Goal: Use online tool/utility: Utilize a website feature to perform a specific function

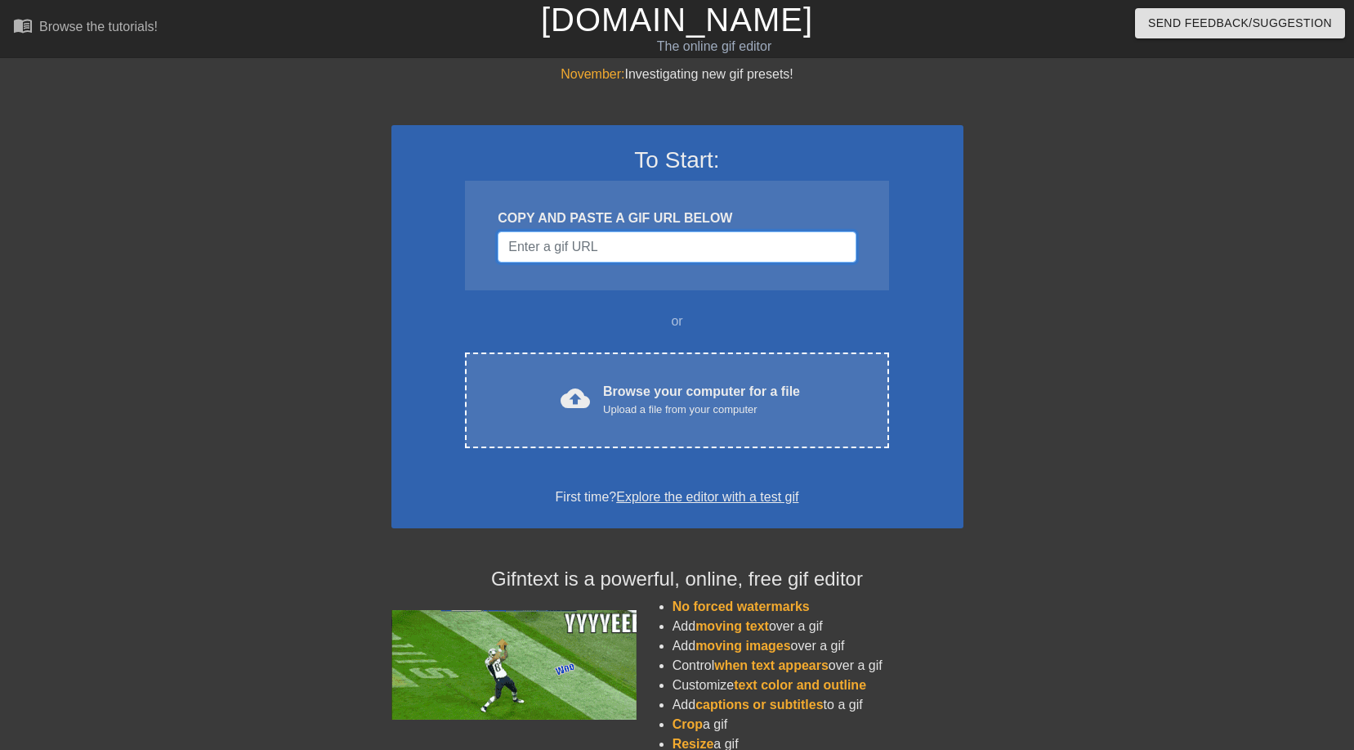
click at [545, 247] on input "Username" at bounding box center [677, 246] width 358 height 31
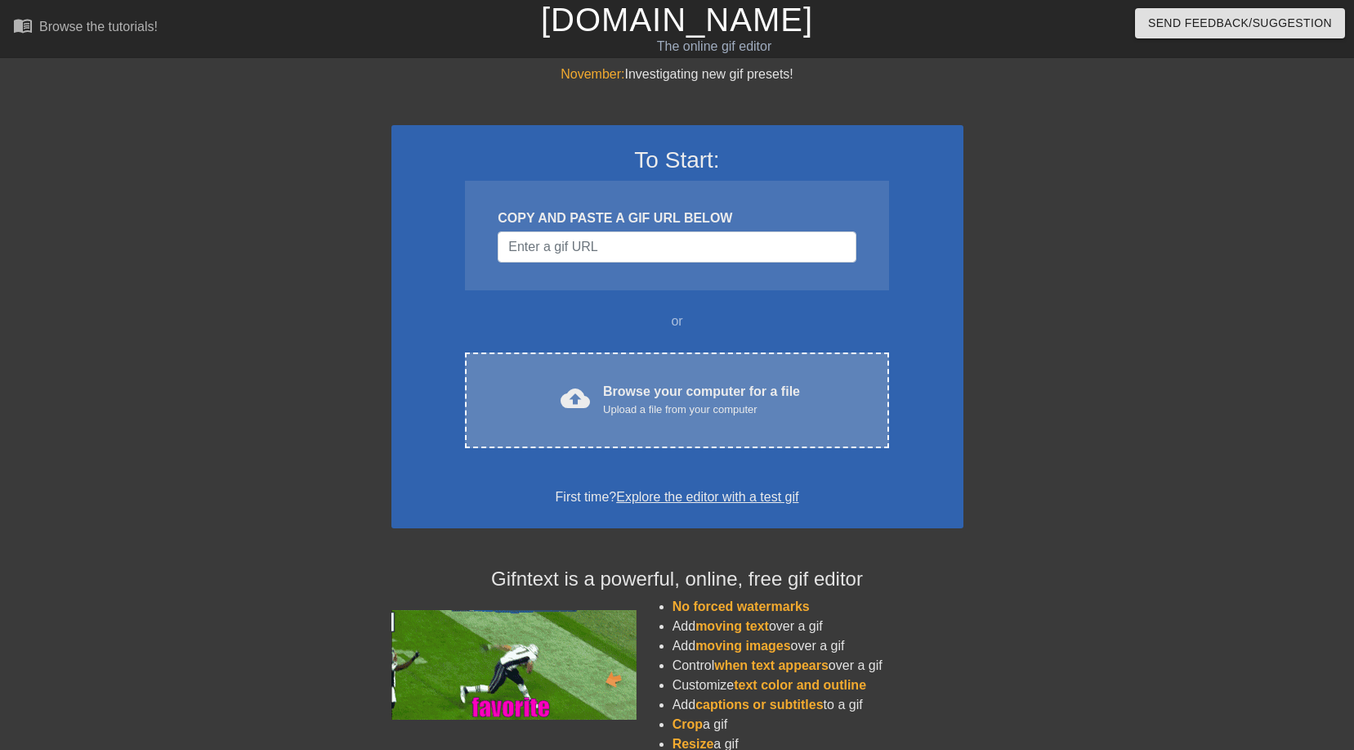
click at [623, 404] on div "Upload a file from your computer" at bounding box center [701, 409] width 197 height 16
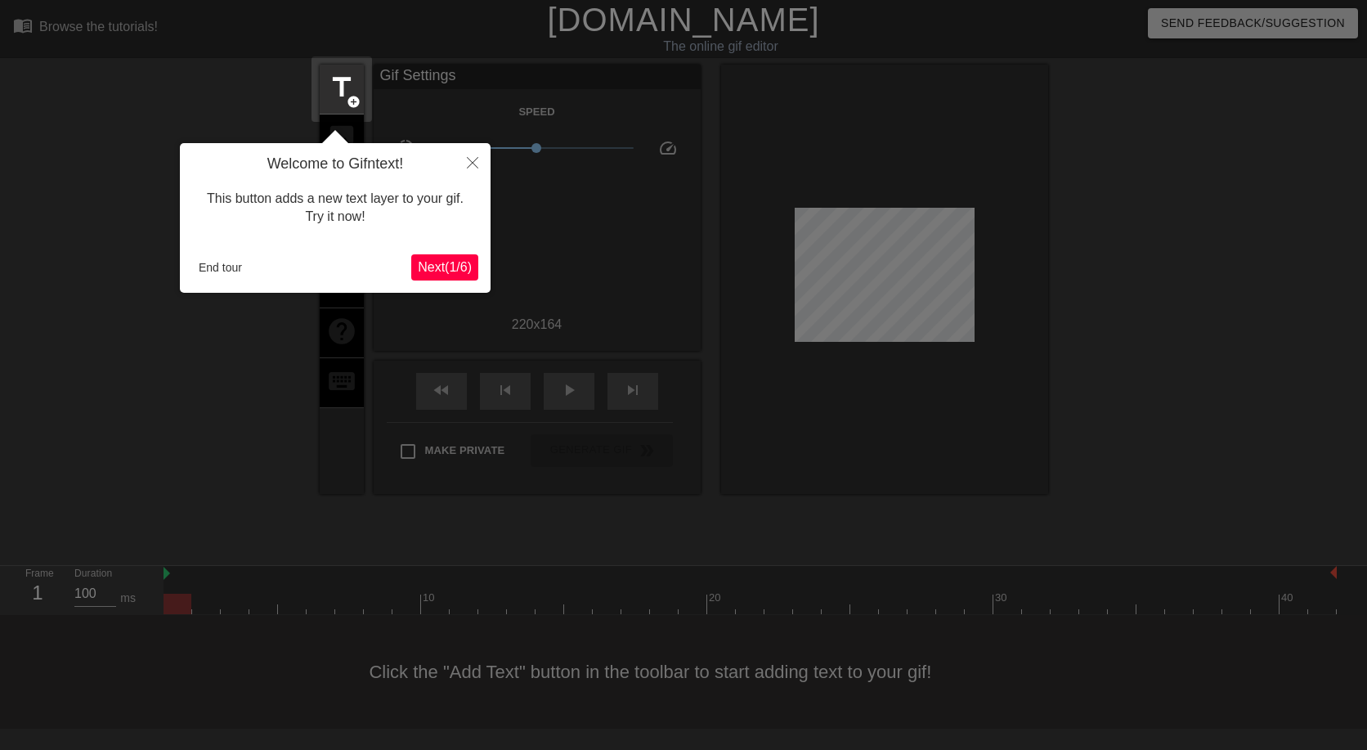
click at [449, 265] on span "Next ( 1 / 6 )" at bounding box center [445, 267] width 54 height 14
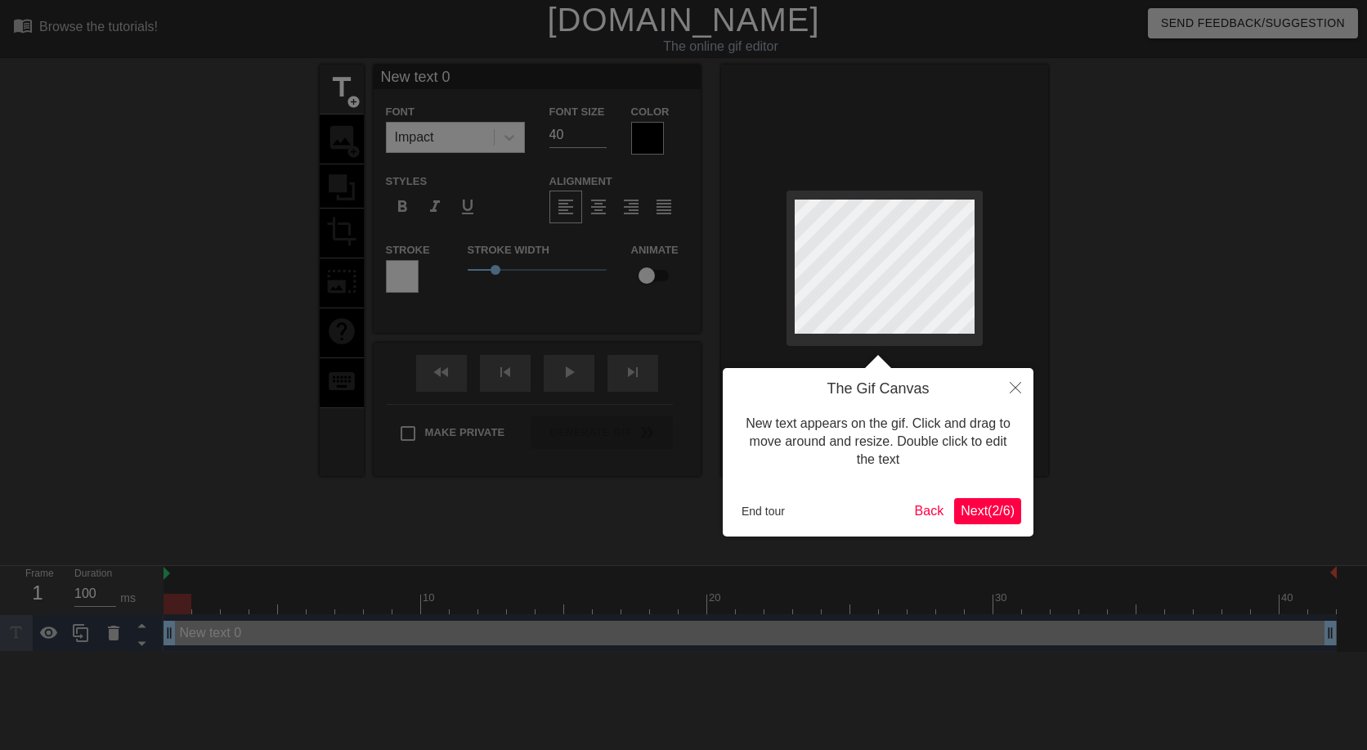
click at [990, 512] on span "Next ( 2 / 6 )" at bounding box center [987, 511] width 54 height 14
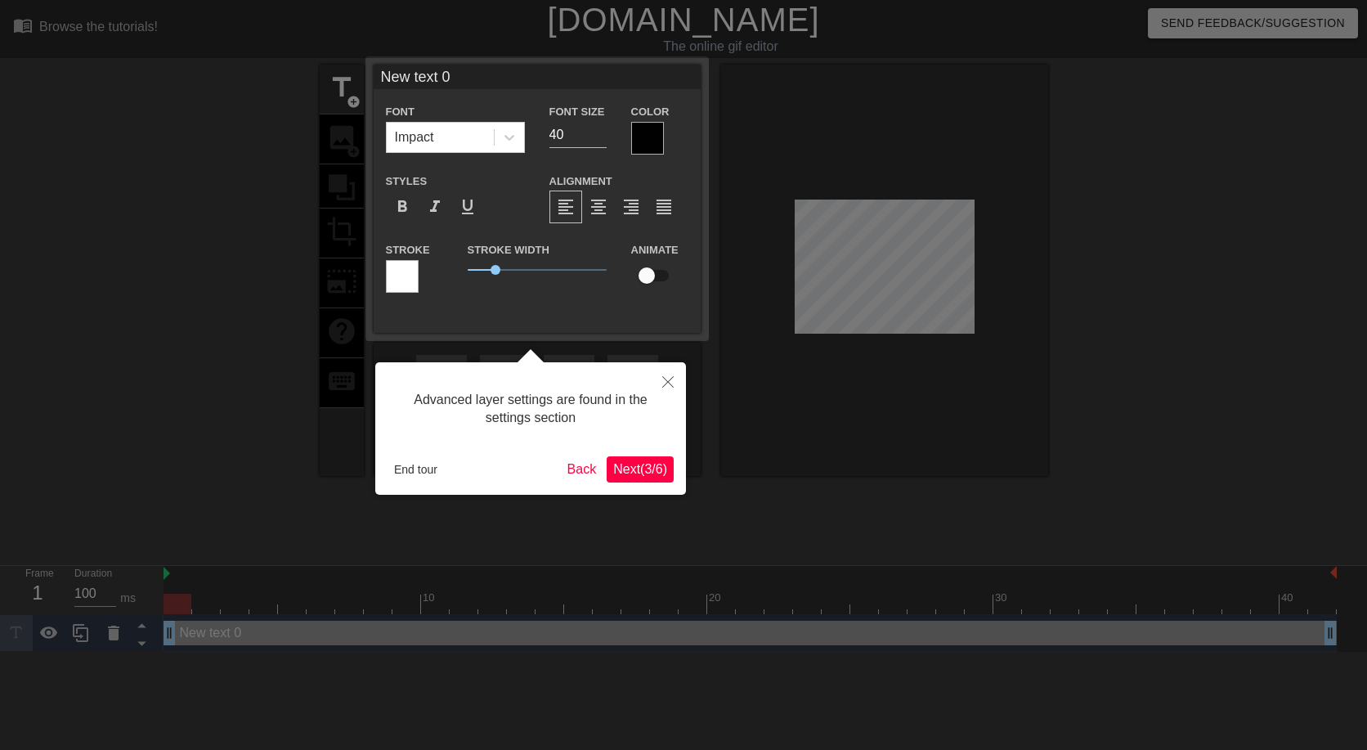
click at [642, 471] on span "Next ( 3 / 6 )" at bounding box center [640, 469] width 54 height 14
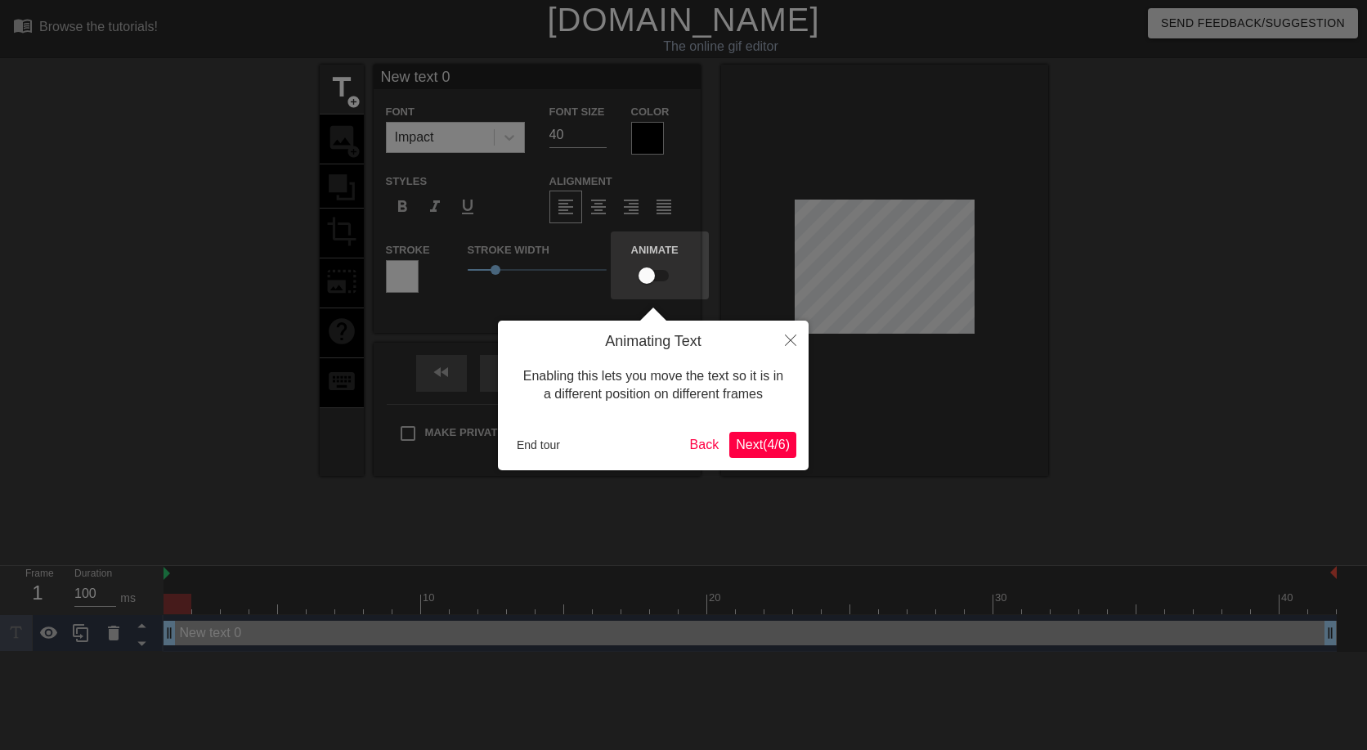
click at [780, 455] on button "Next ( 4 / 6 )" at bounding box center [762, 445] width 67 height 26
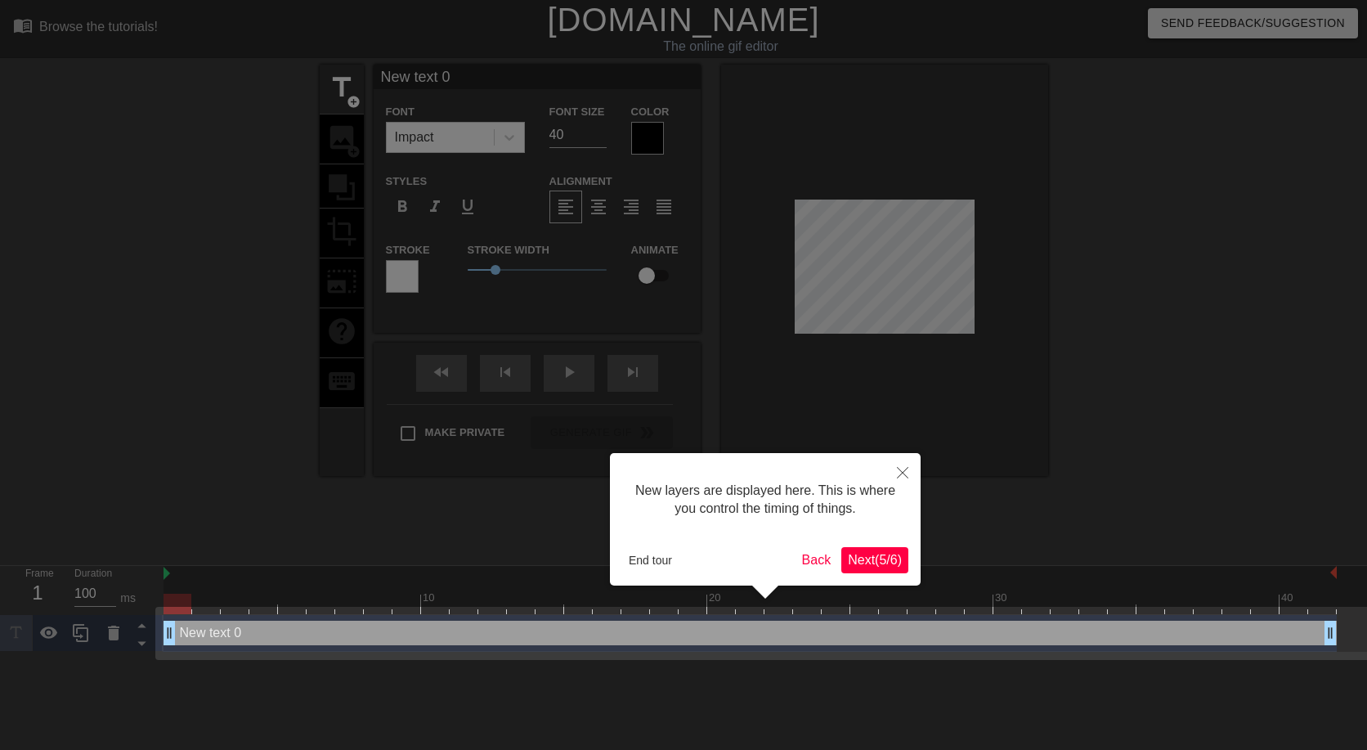
click at [900, 569] on button "Next ( 5 / 6 )" at bounding box center [874, 560] width 67 height 26
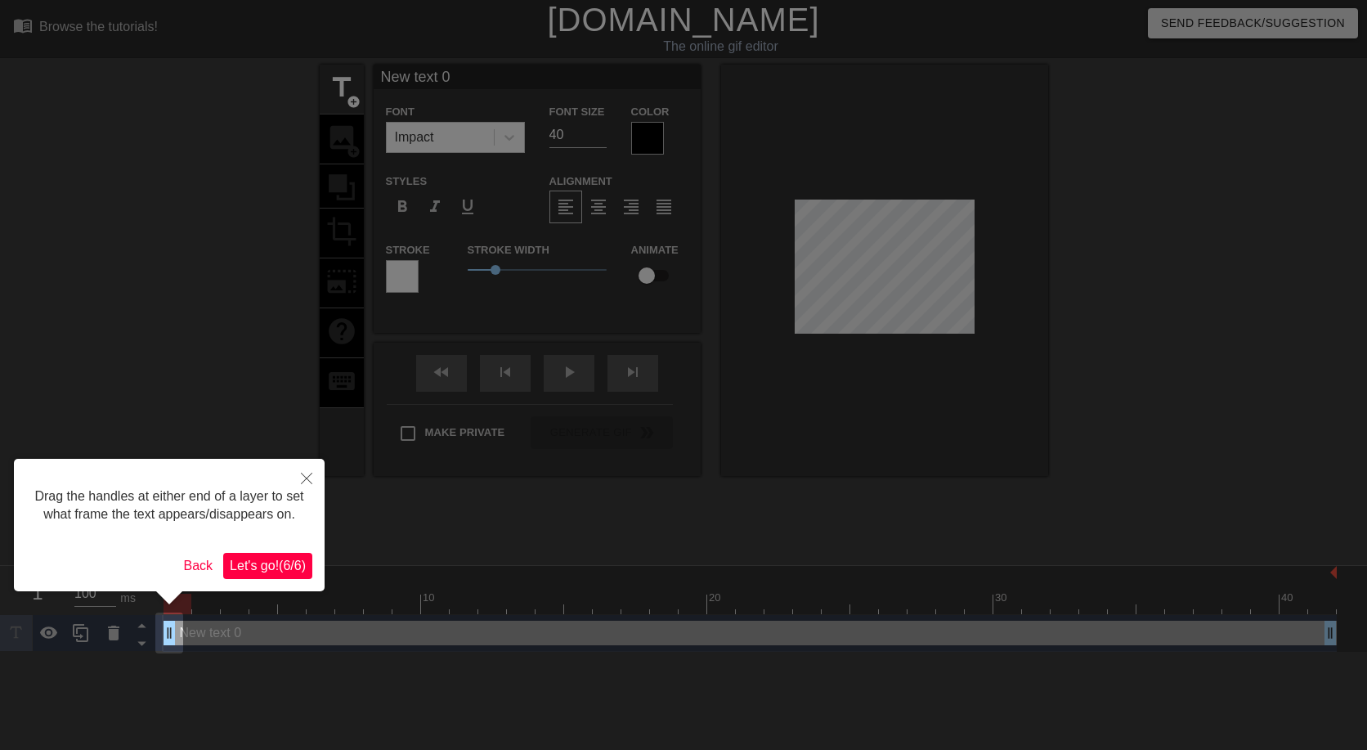
click at [290, 566] on span "Let's go! ( 6 / 6 )" at bounding box center [268, 565] width 76 height 14
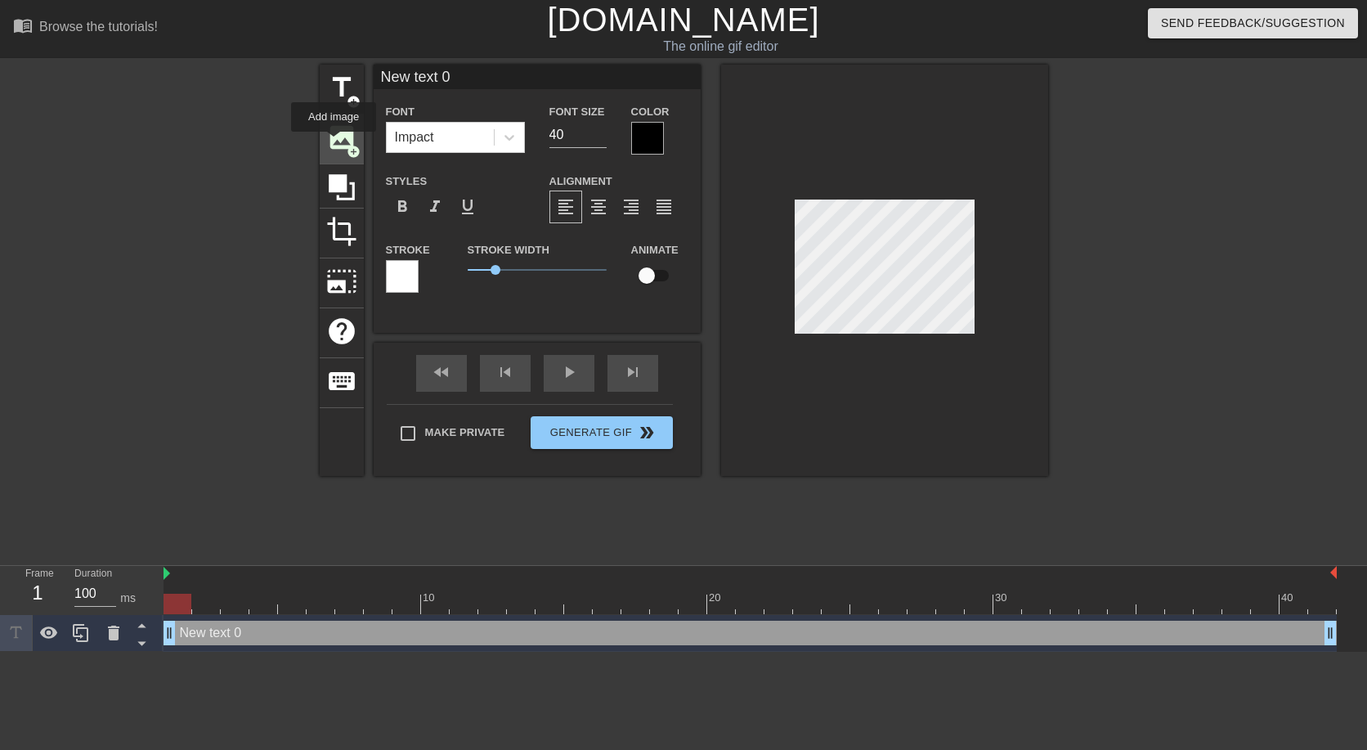
click at [333, 143] on span "image" at bounding box center [341, 137] width 31 height 31
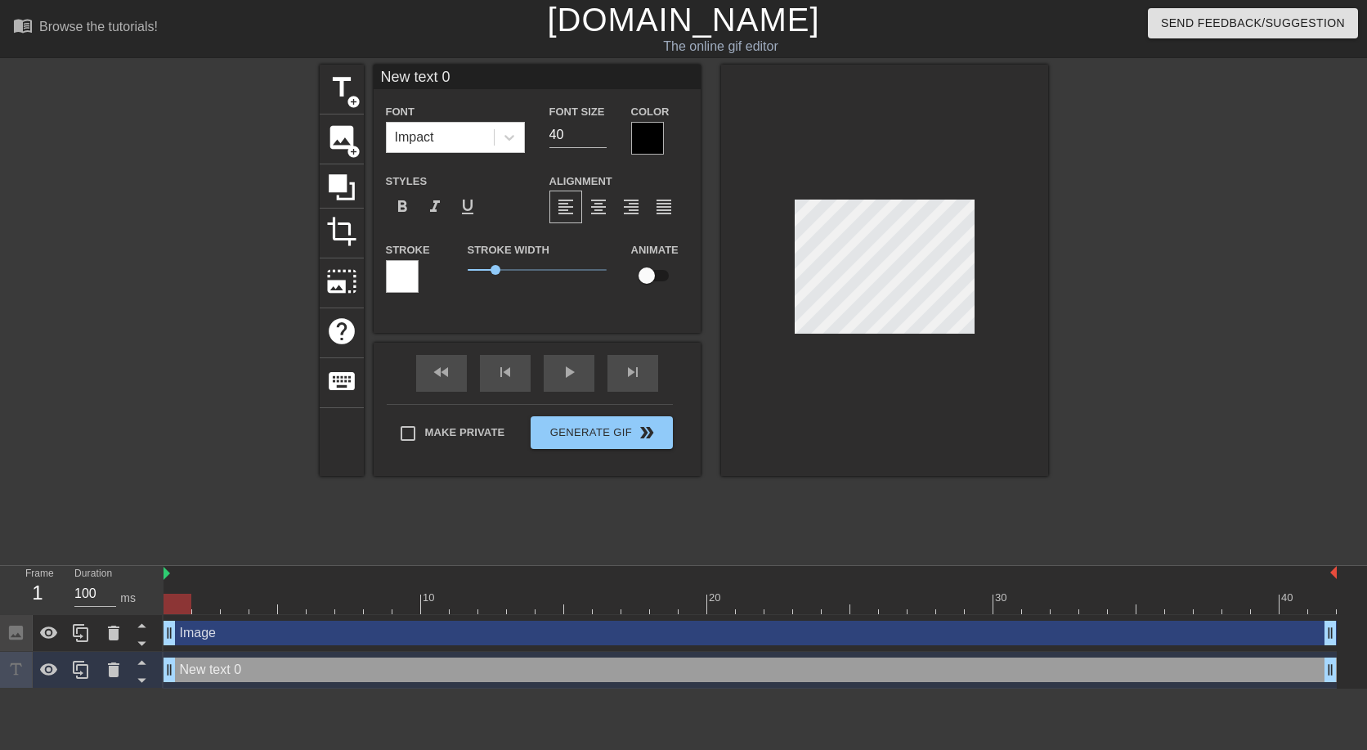
drag, startPoint x: 459, startPoint y: 79, endPoint x: 252, endPoint y: 74, distance: 207.7
click at [252, 74] on div "title add_circle image add_circle crop photo_size_select_large help keyboard Ne…" at bounding box center [683, 310] width 1367 height 490
click at [326, 122] on span "image" at bounding box center [341, 137] width 31 height 31
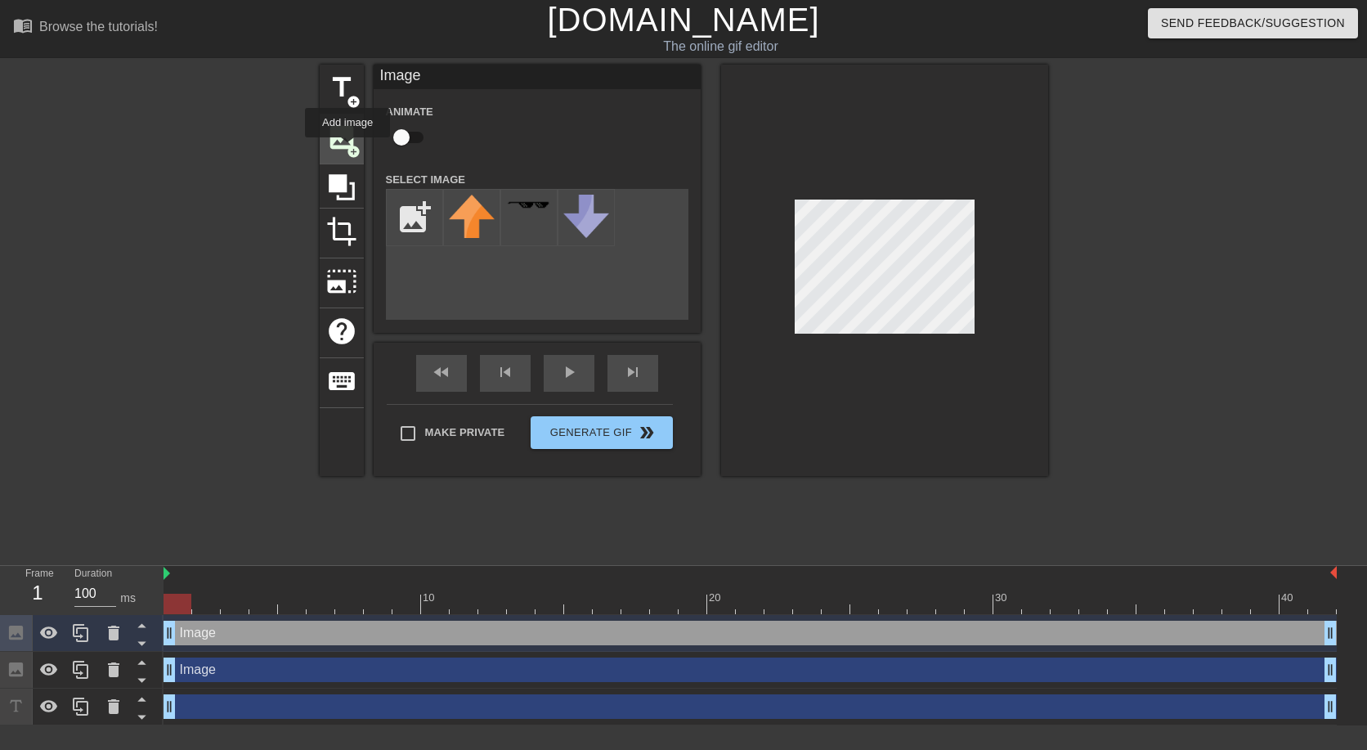
click at [348, 149] on span "add_circle" at bounding box center [354, 152] width 14 height 14
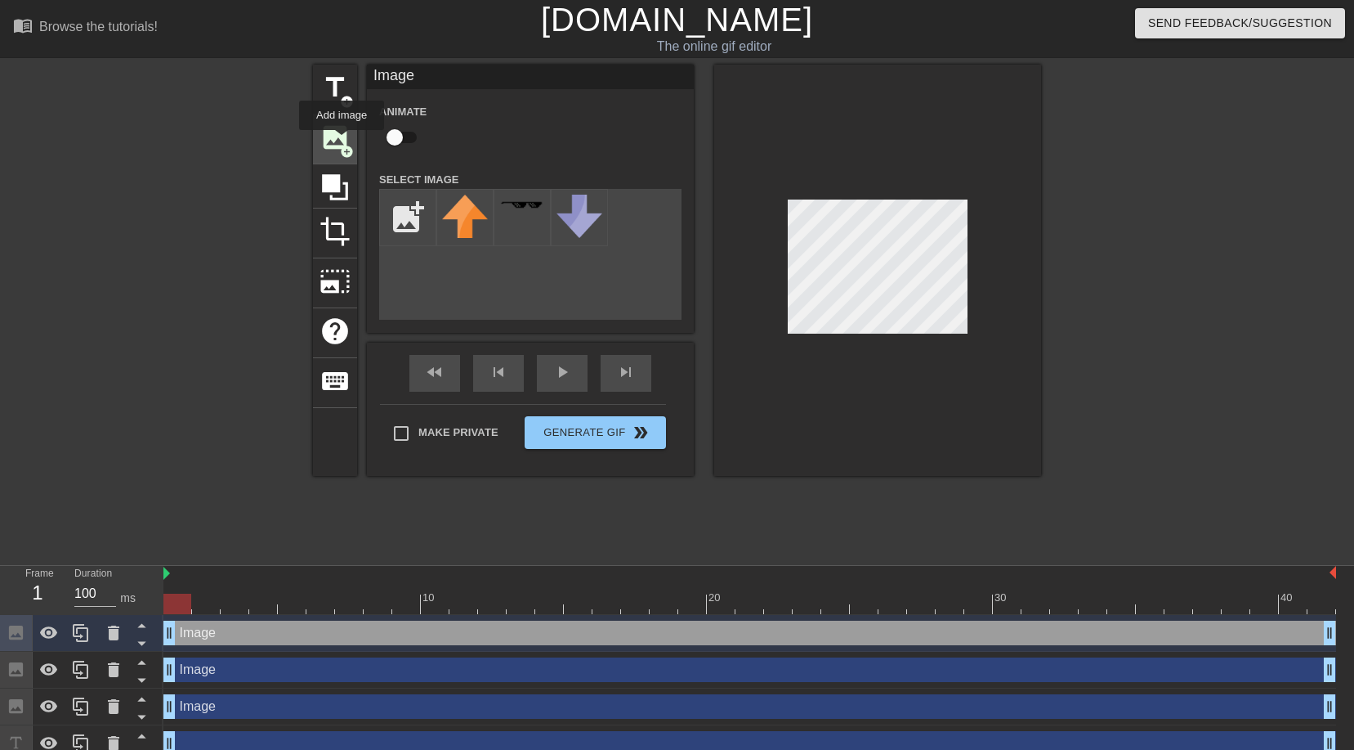
click at [342, 141] on span "image" at bounding box center [335, 137] width 31 height 31
click at [107, 635] on icon at bounding box center [114, 633] width 20 height 20
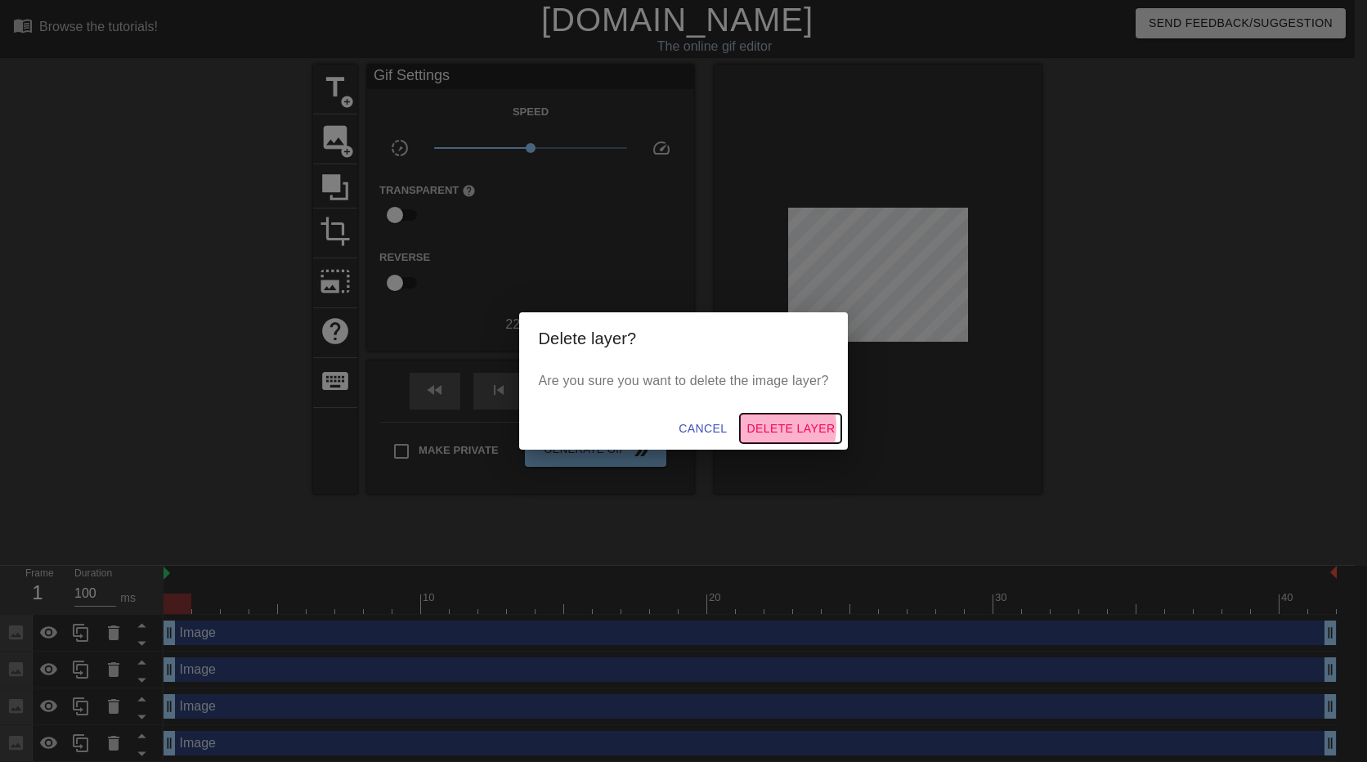
click at [768, 428] on span "Delete Layer" at bounding box center [790, 429] width 88 height 20
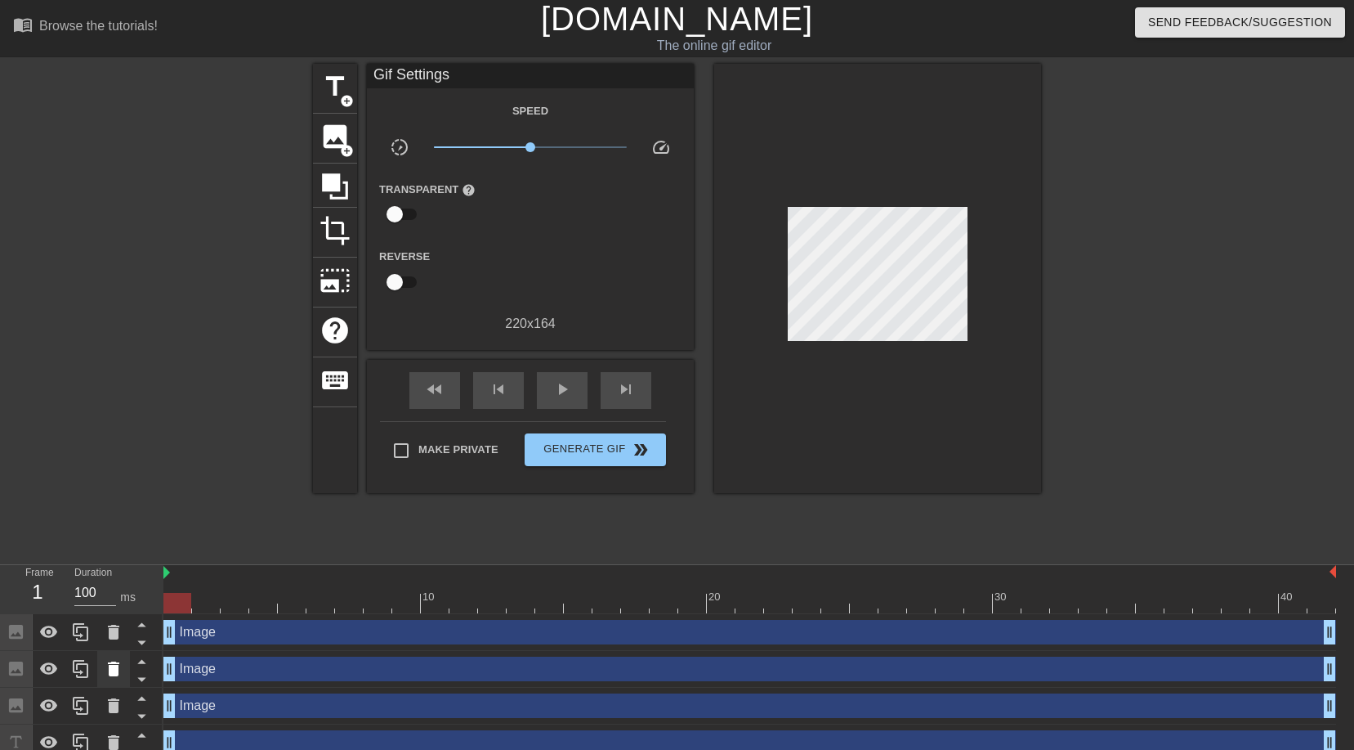
scroll to position [16, 0]
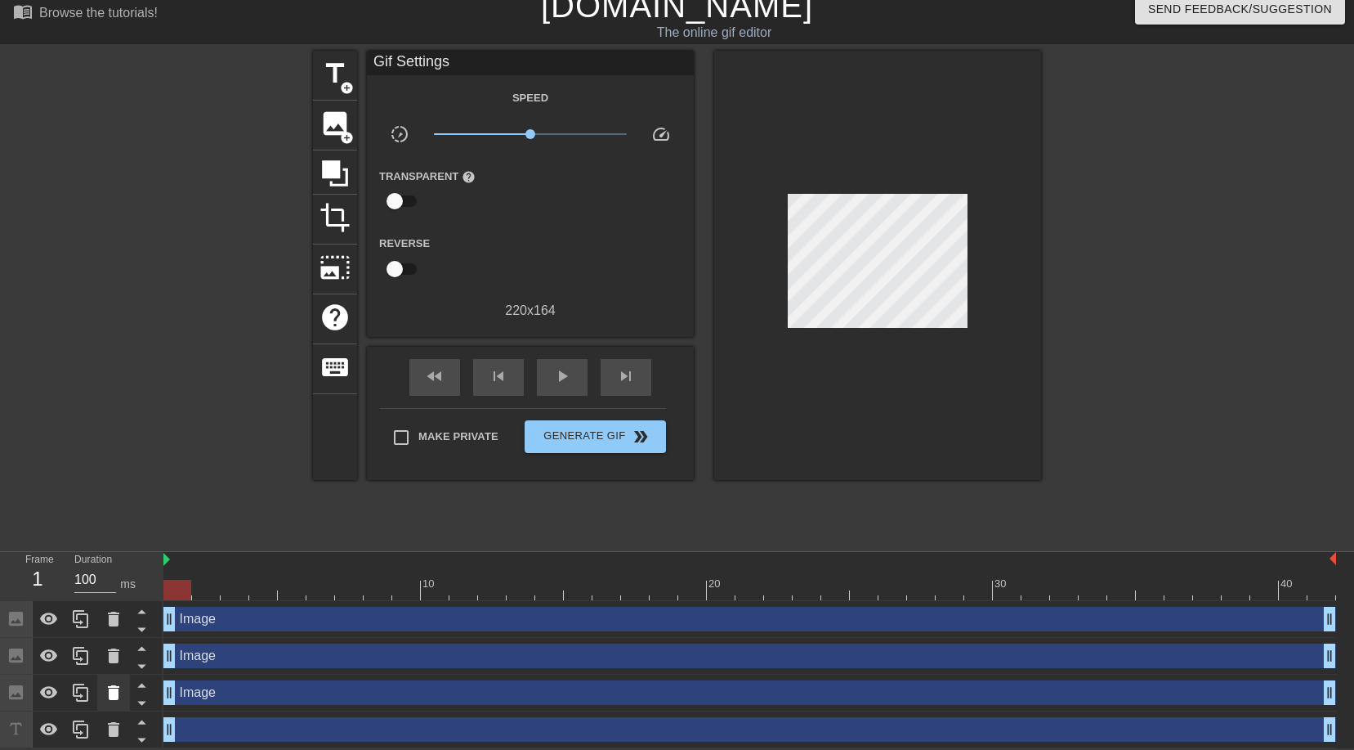
click at [114, 692] on icon at bounding box center [113, 692] width 11 height 15
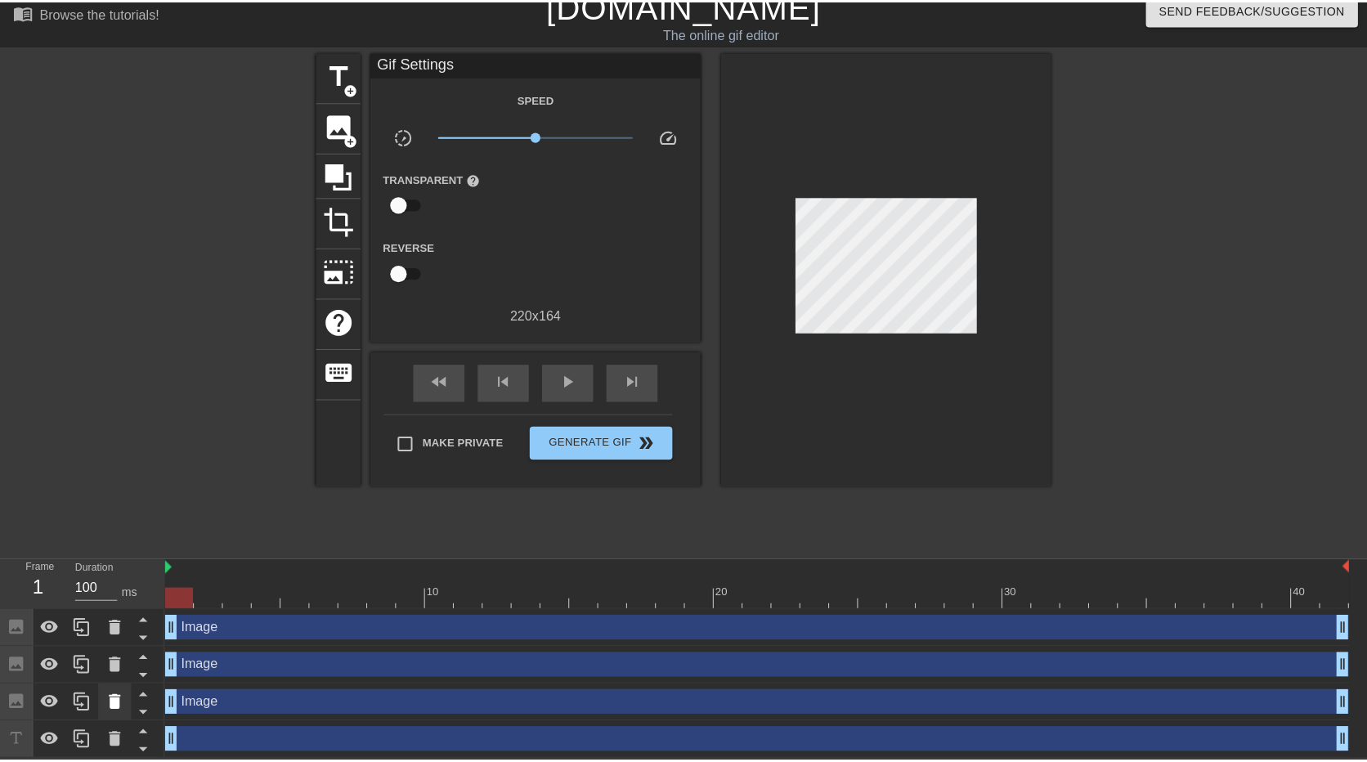
scroll to position [3, 0]
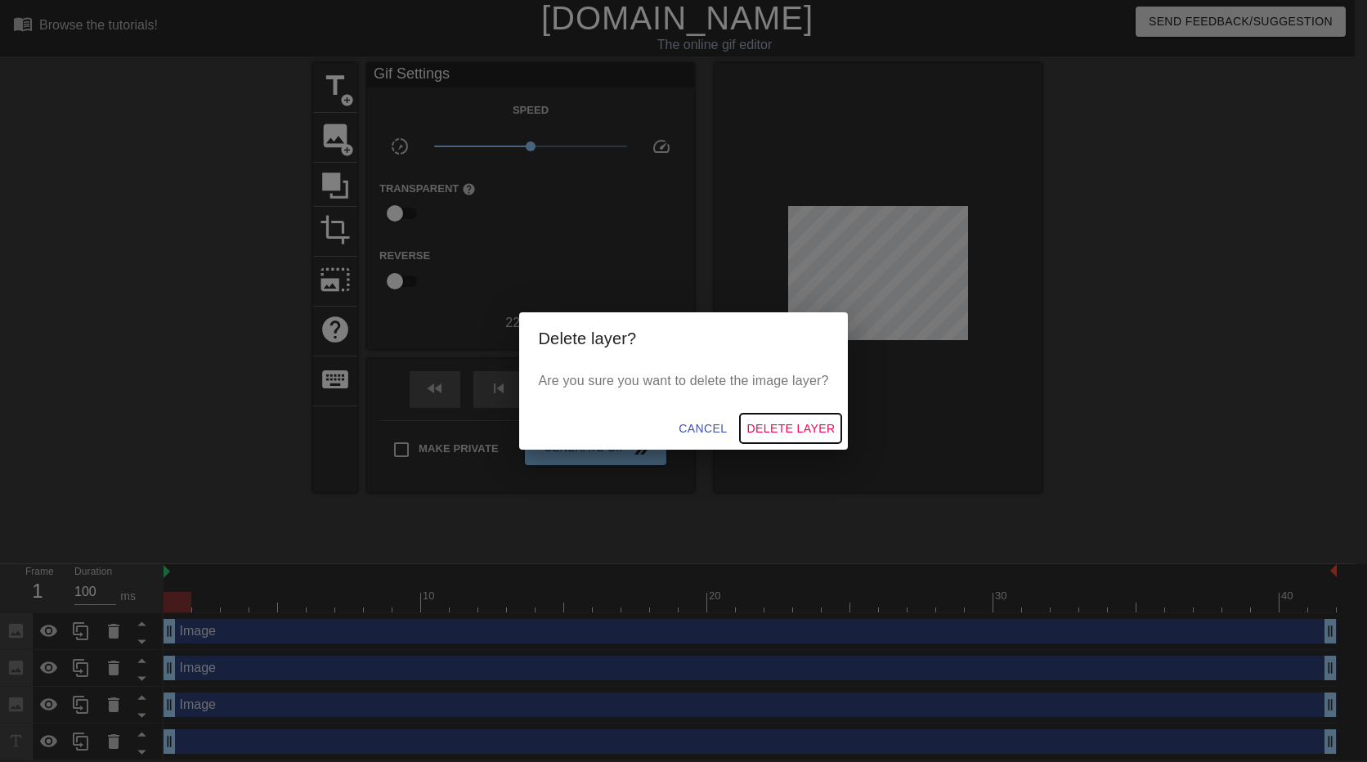
click at [763, 428] on span "Delete Layer" at bounding box center [790, 429] width 88 height 20
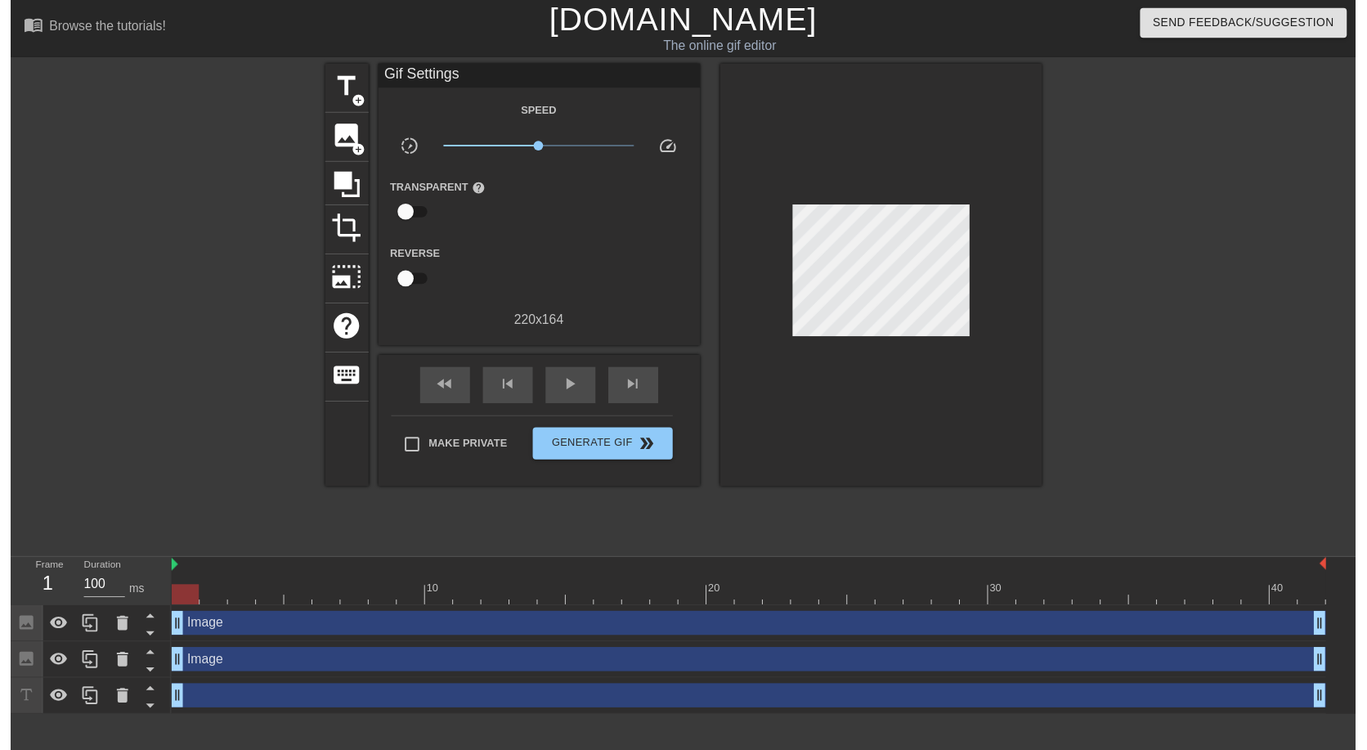
scroll to position [0, 0]
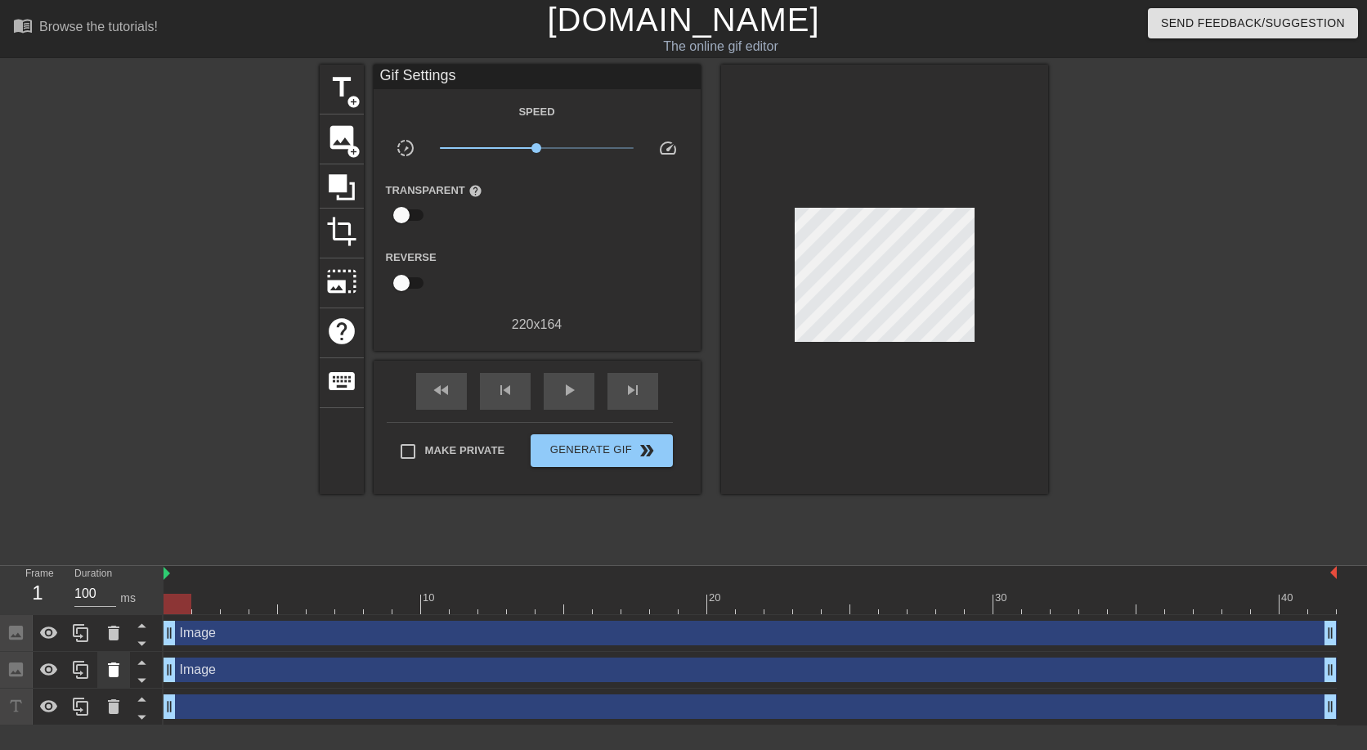
click at [117, 662] on icon at bounding box center [114, 670] width 20 height 20
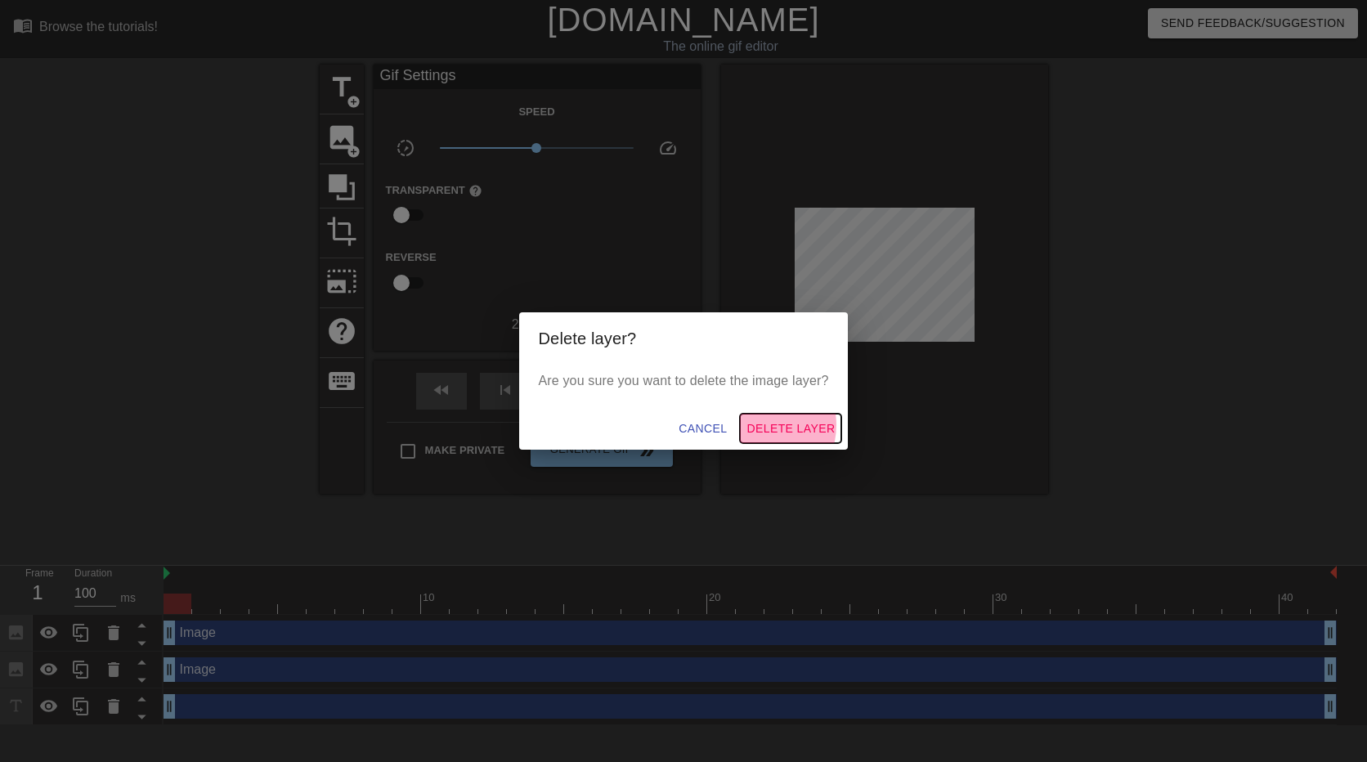
click at [763, 425] on span "Delete Layer" at bounding box center [790, 429] width 88 height 20
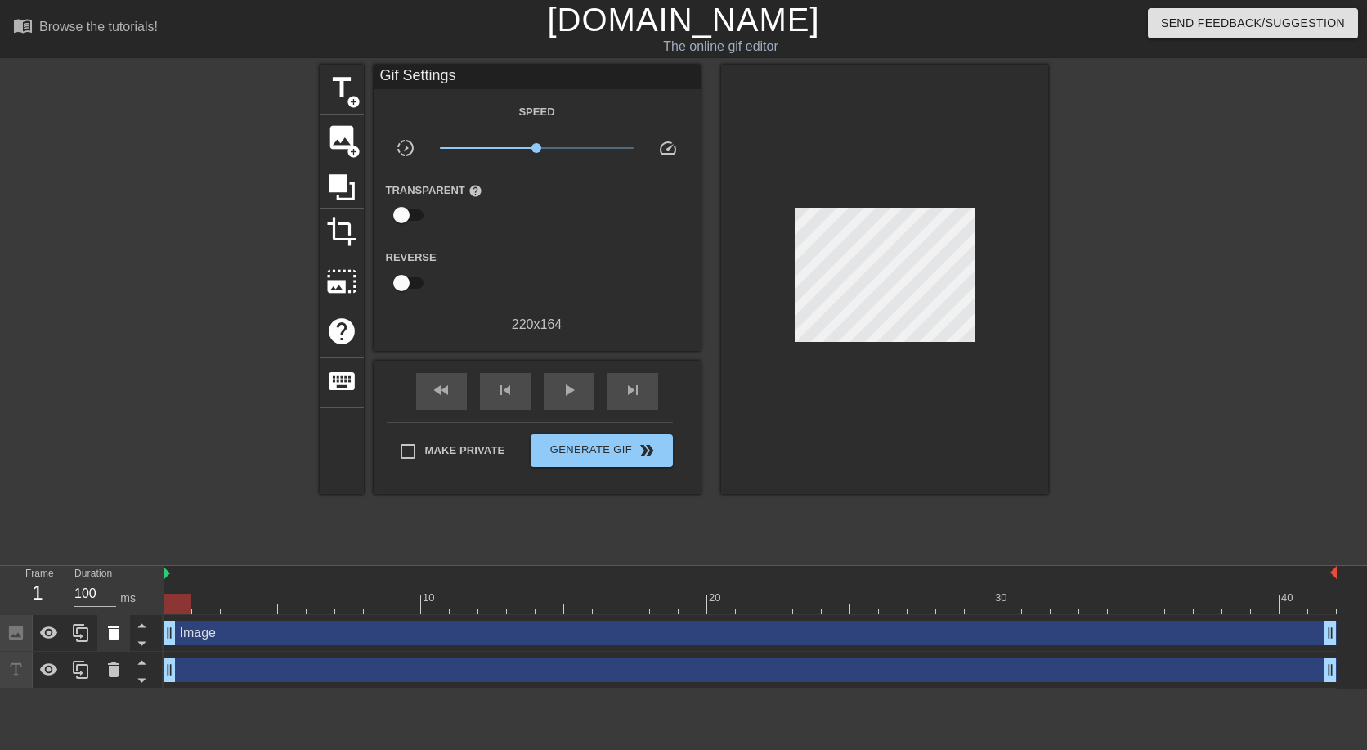
click at [123, 629] on div at bounding box center [113, 633] width 33 height 36
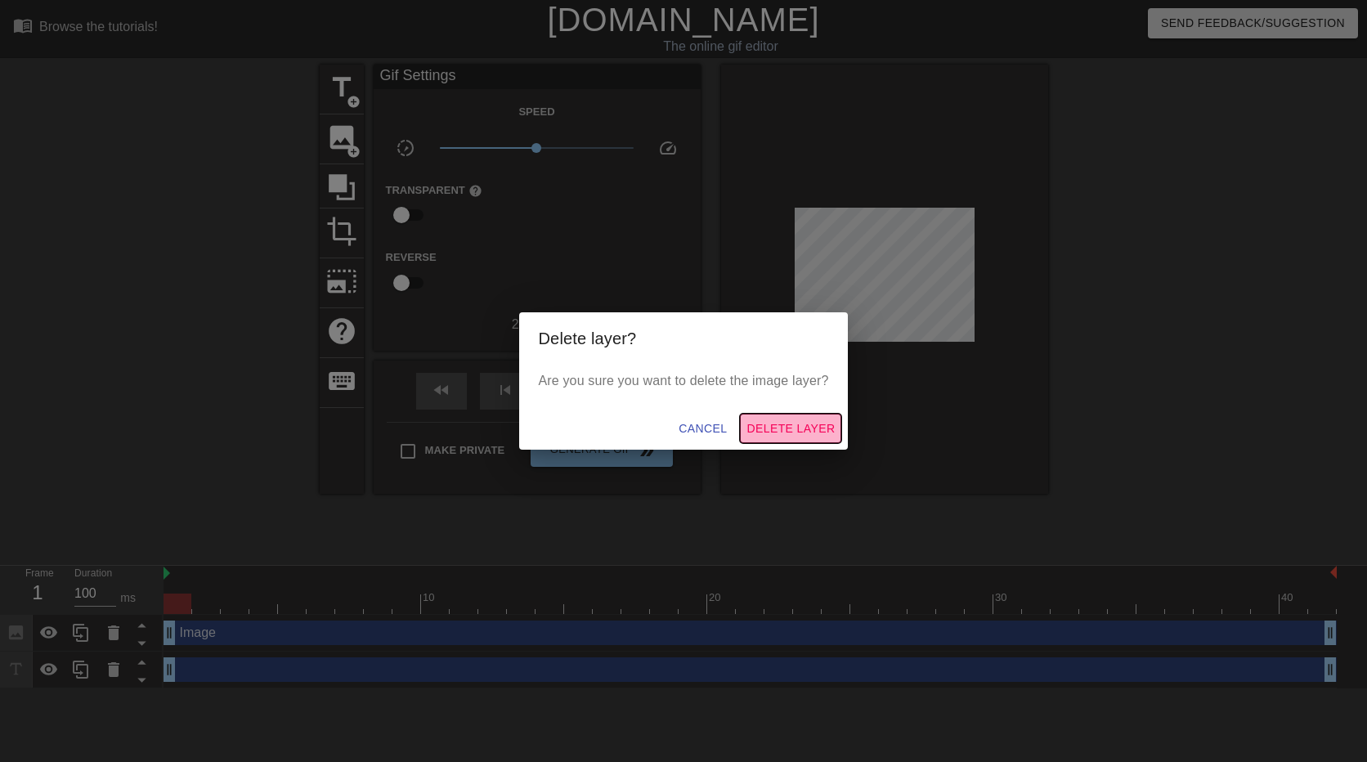
click at [799, 432] on span "Delete Layer" at bounding box center [790, 429] width 88 height 20
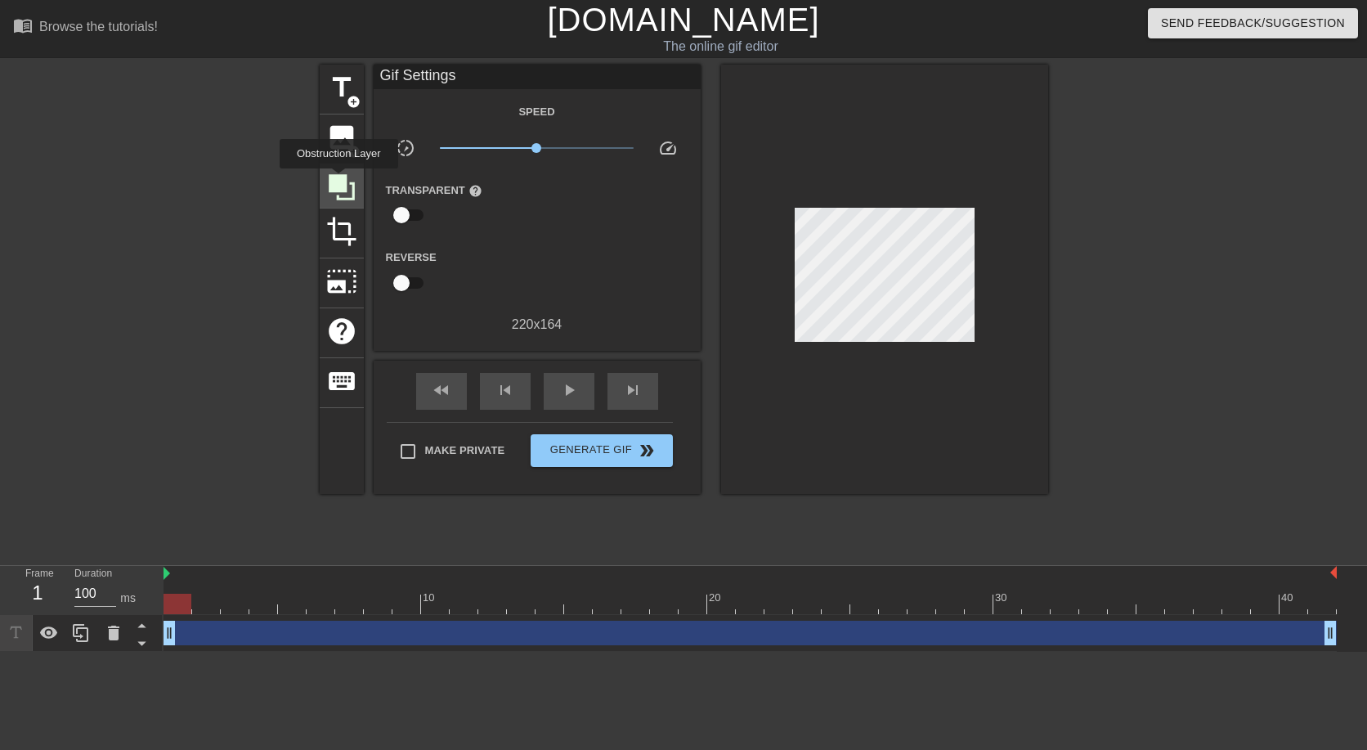
click at [338, 180] on icon at bounding box center [342, 187] width 26 height 26
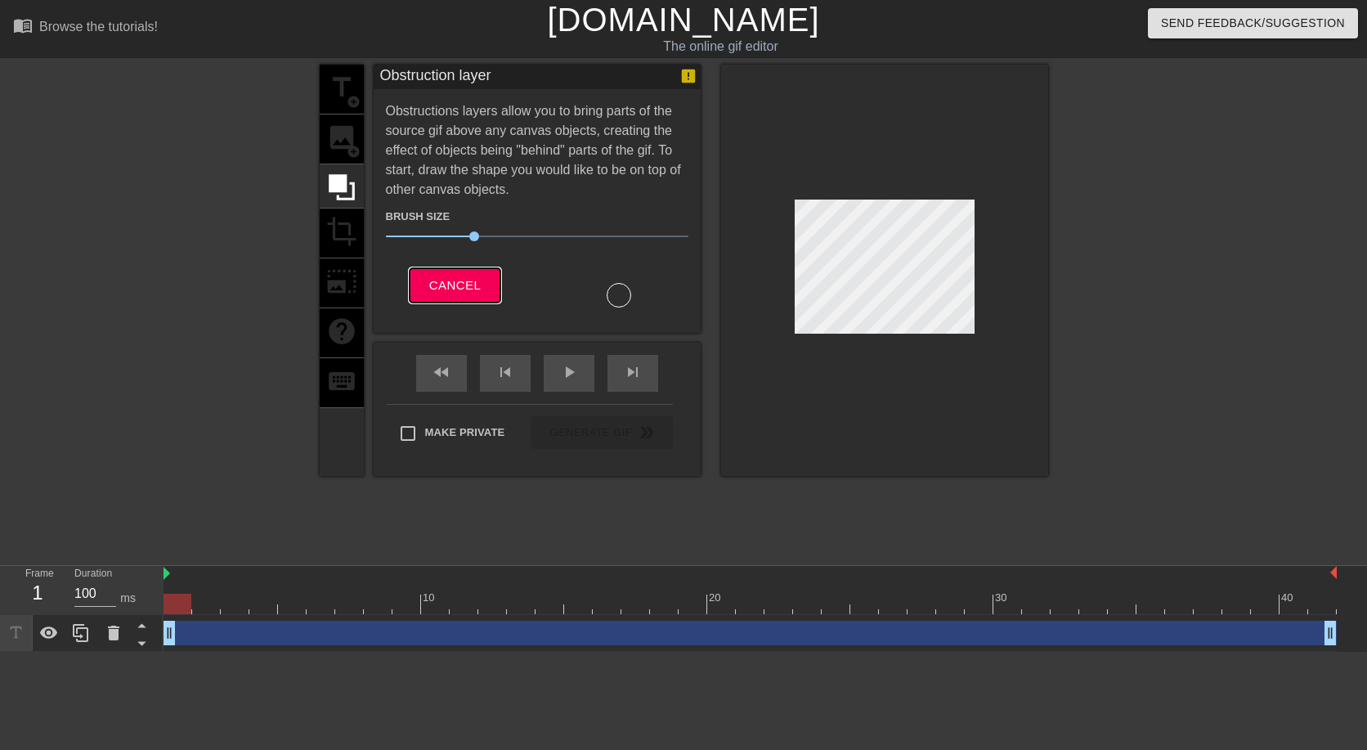
click at [459, 280] on span "Cancel" at bounding box center [454, 285] width 51 height 21
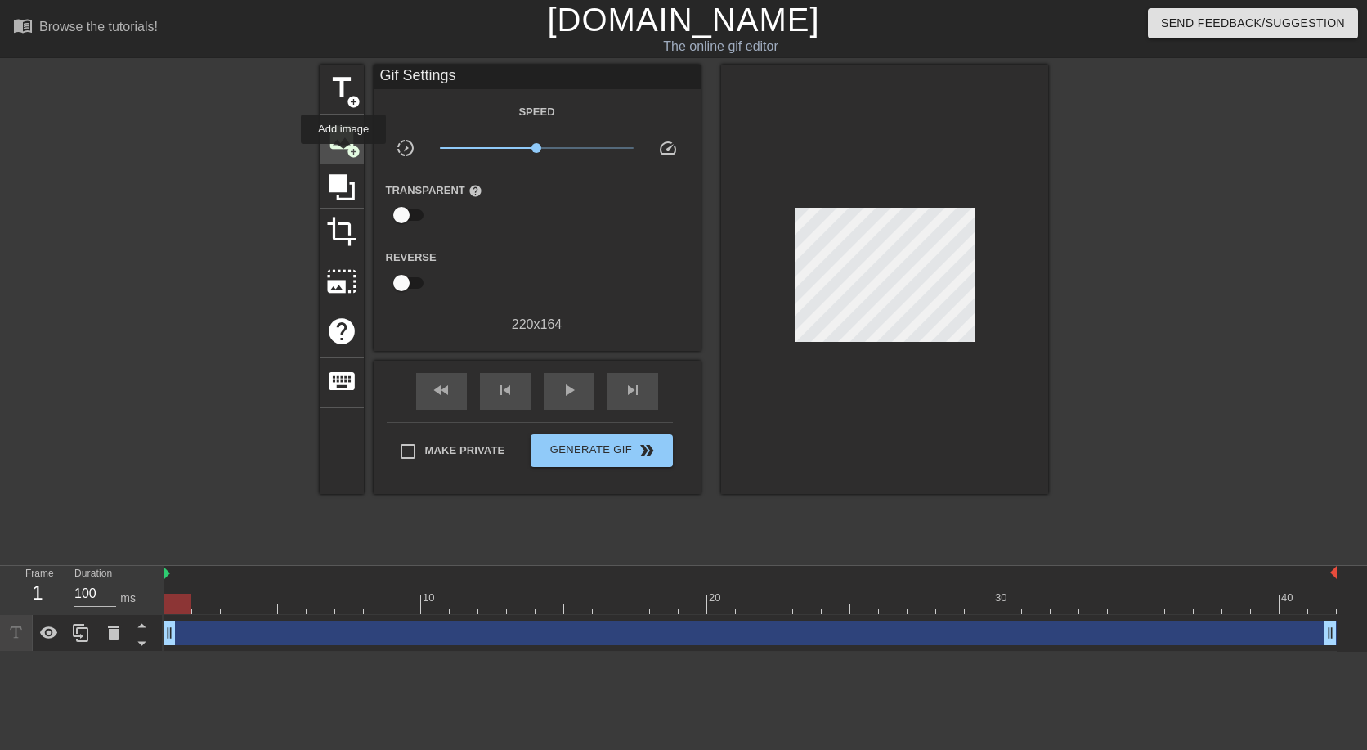
click at [343, 155] on div "image add_circle" at bounding box center [342, 139] width 44 height 50
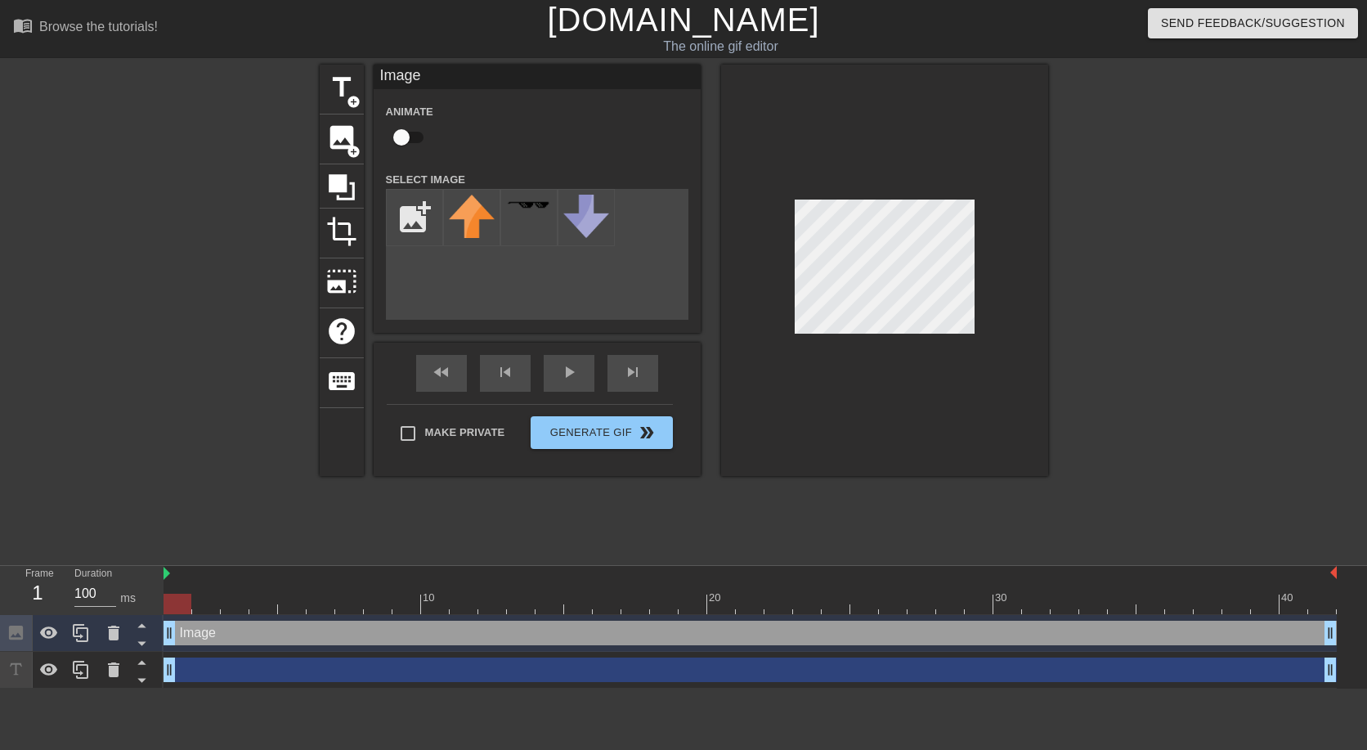
click at [401, 134] on input "checkbox" at bounding box center [401, 137] width 93 height 31
click at [409, 137] on input "checkbox" at bounding box center [416, 137] width 93 height 31
checkbox input "false"
click at [412, 230] on input "file" at bounding box center [415, 218] width 56 height 56
type input "C:\fakepath\army-captain.png"
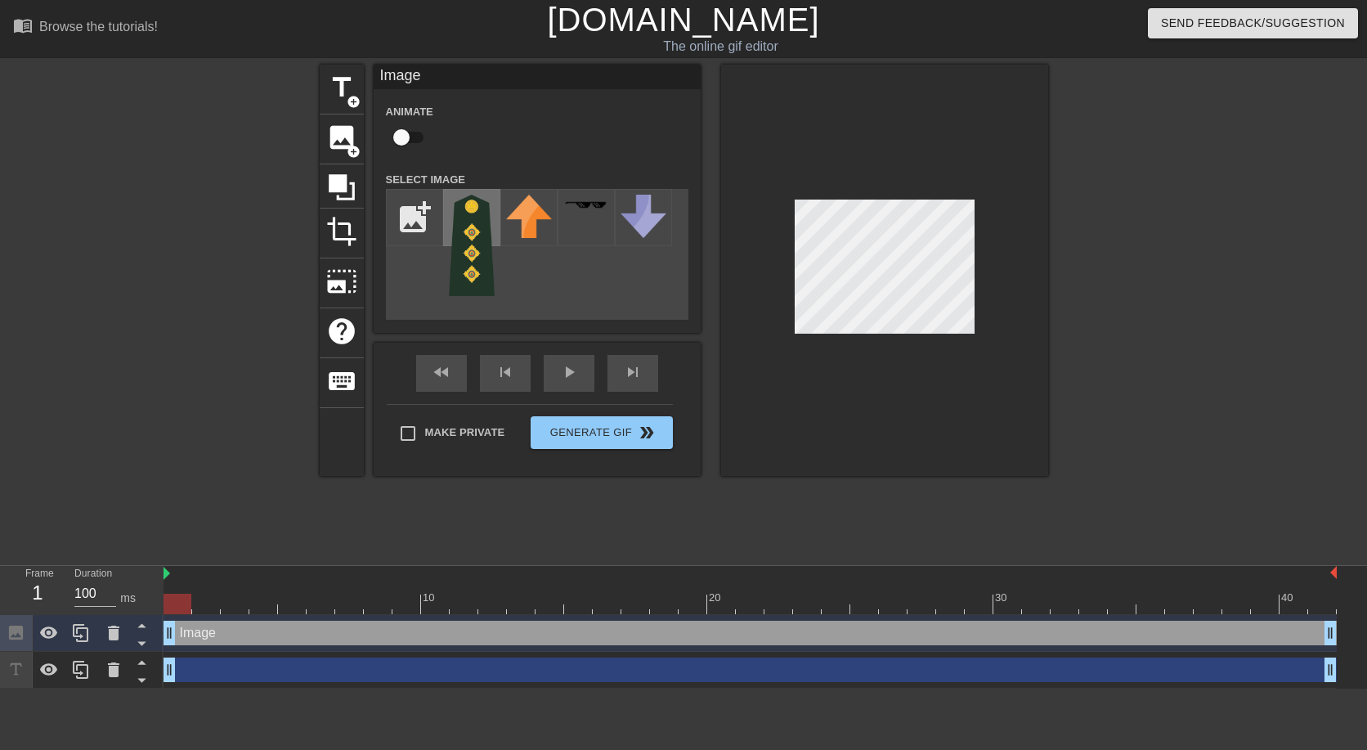
click at [463, 240] on img at bounding box center [472, 245] width 46 height 101
drag, startPoint x: 189, startPoint y: 602, endPoint x: 370, endPoint y: 613, distance: 181.8
click at [370, 613] on div at bounding box center [378, 603] width 28 height 20
drag, startPoint x: 380, startPoint y: 603, endPoint x: 397, endPoint y: 603, distance: 17.2
click at [397, 603] on div at bounding box center [406, 603] width 28 height 20
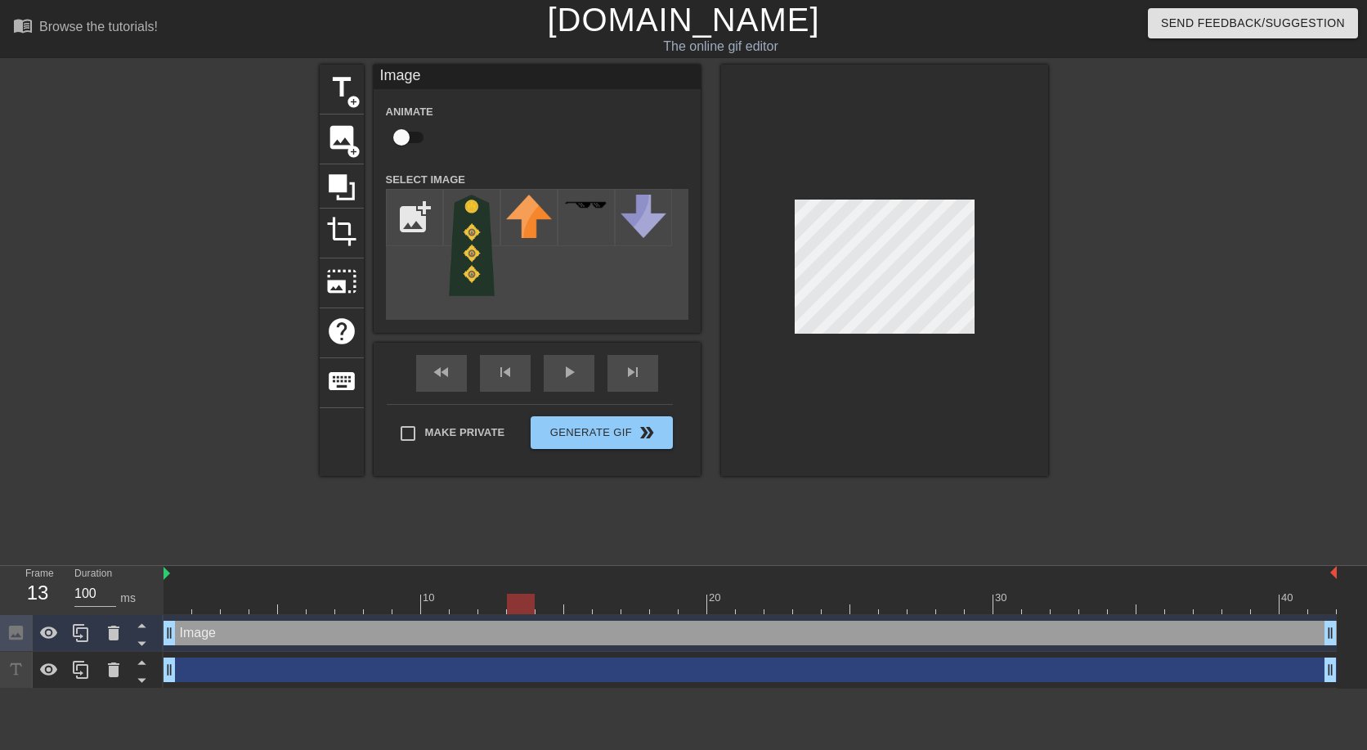
drag, startPoint x: 410, startPoint y: 603, endPoint x: 509, endPoint y: 611, distance: 99.2
click at [509, 611] on div at bounding box center [521, 603] width 28 height 20
click at [513, 638] on div "Image drag_handle drag_handle" at bounding box center [749, 632] width 1173 height 25
drag, startPoint x: 528, startPoint y: 636, endPoint x: 524, endPoint y: 627, distance: 9.9
click at [524, 627] on div "Image drag_handle drag_handle" at bounding box center [749, 632] width 1173 height 25
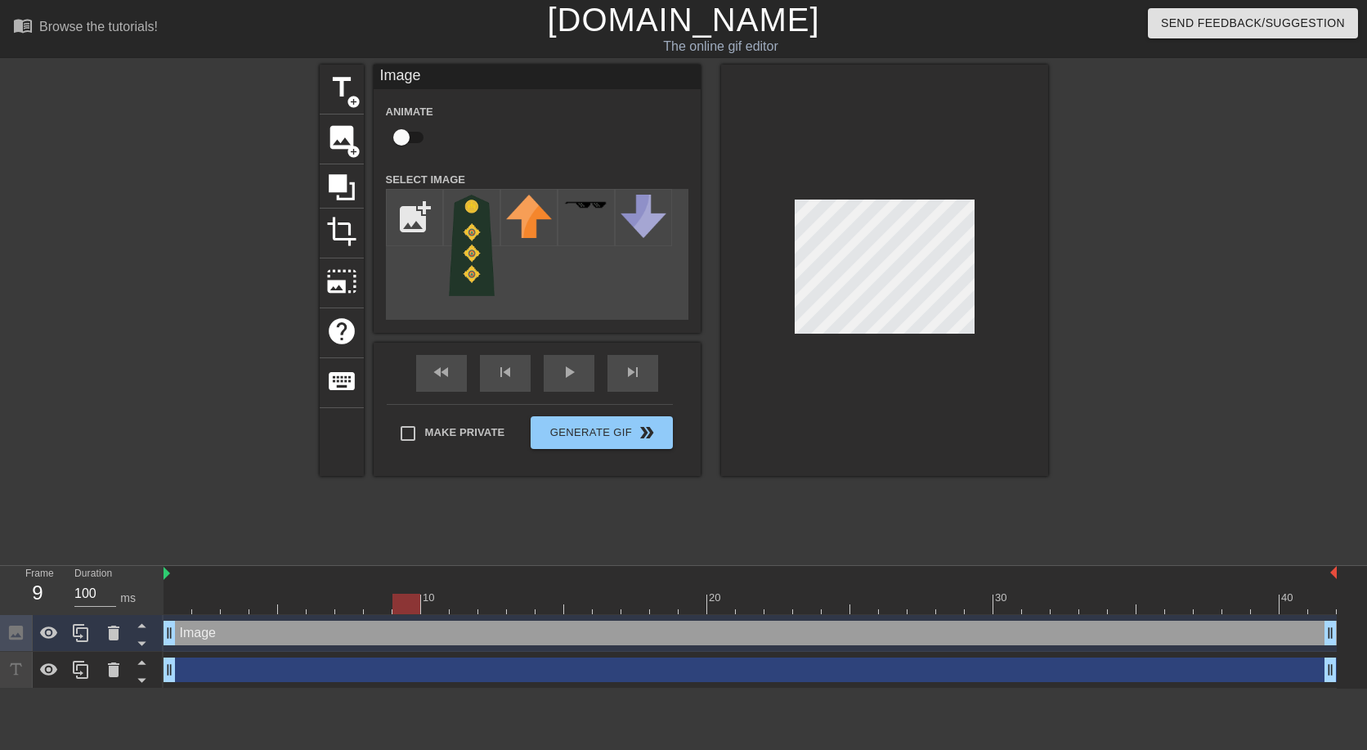
drag, startPoint x: 184, startPoint y: 601, endPoint x: 412, endPoint y: 598, distance: 228.1
click at [412, 598] on div at bounding box center [406, 603] width 28 height 20
click at [410, 145] on input "checkbox" at bounding box center [401, 137] width 93 height 31
click at [410, 141] on input "checkbox" at bounding box center [416, 137] width 93 height 31
checkbox input "false"
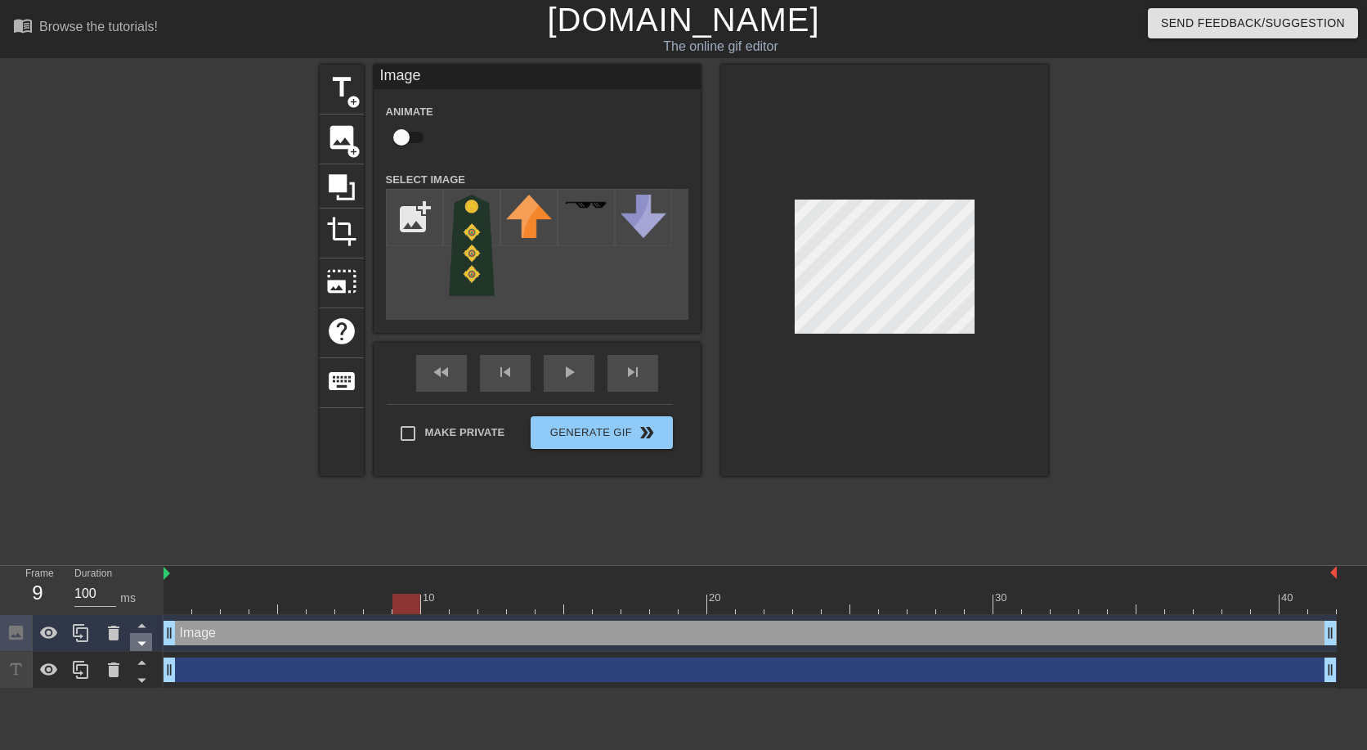
click at [141, 638] on icon at bounding box center [142, 643] width 20 height 20
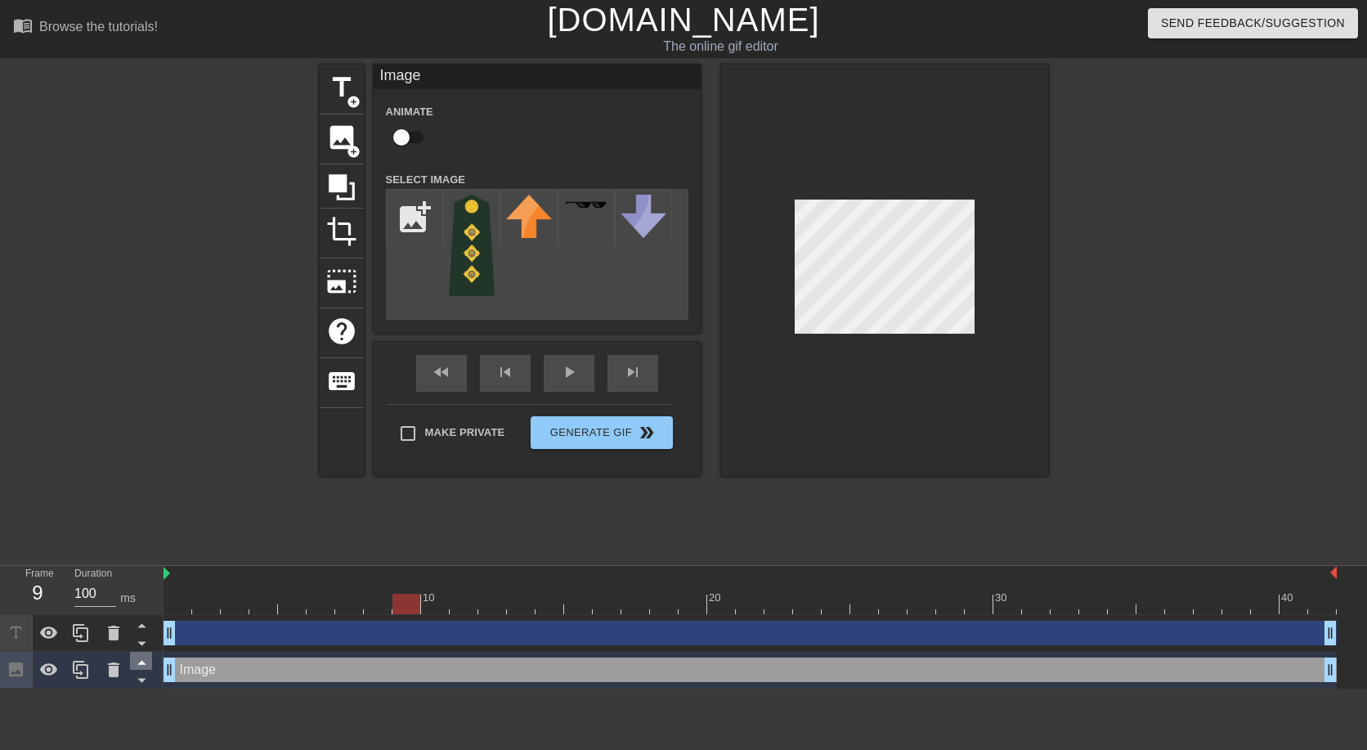
click at [140, 665] on icon at bounding box center [141, 662] width 8 height 4
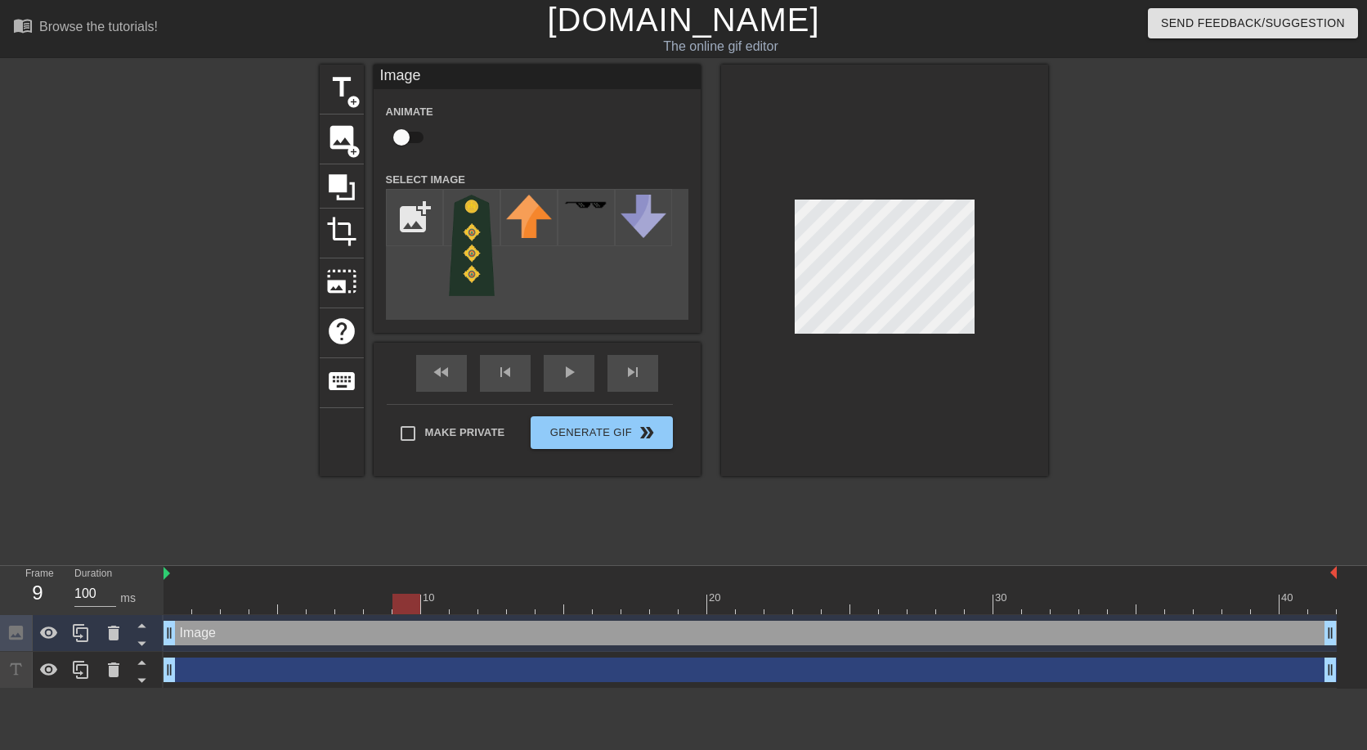
drag, startPoint x: 167, startPoint y: 571, endPoint x: 184, endPoint y: 574, distance: 17.3
click at [184, 574] on div "10 20 30 40" at bounding box center [749, 590] width 1173 height 48
drag, startPoint x: 194, startPoint y: 575, endPoint x: 165, endPoint y: 571, distance: 28.9
click at [44, 634] on icon at bounding box center [49, 632] width 18 height 12
click at [231, 502] on div at bounding box center [177, 310] width 245 height 490
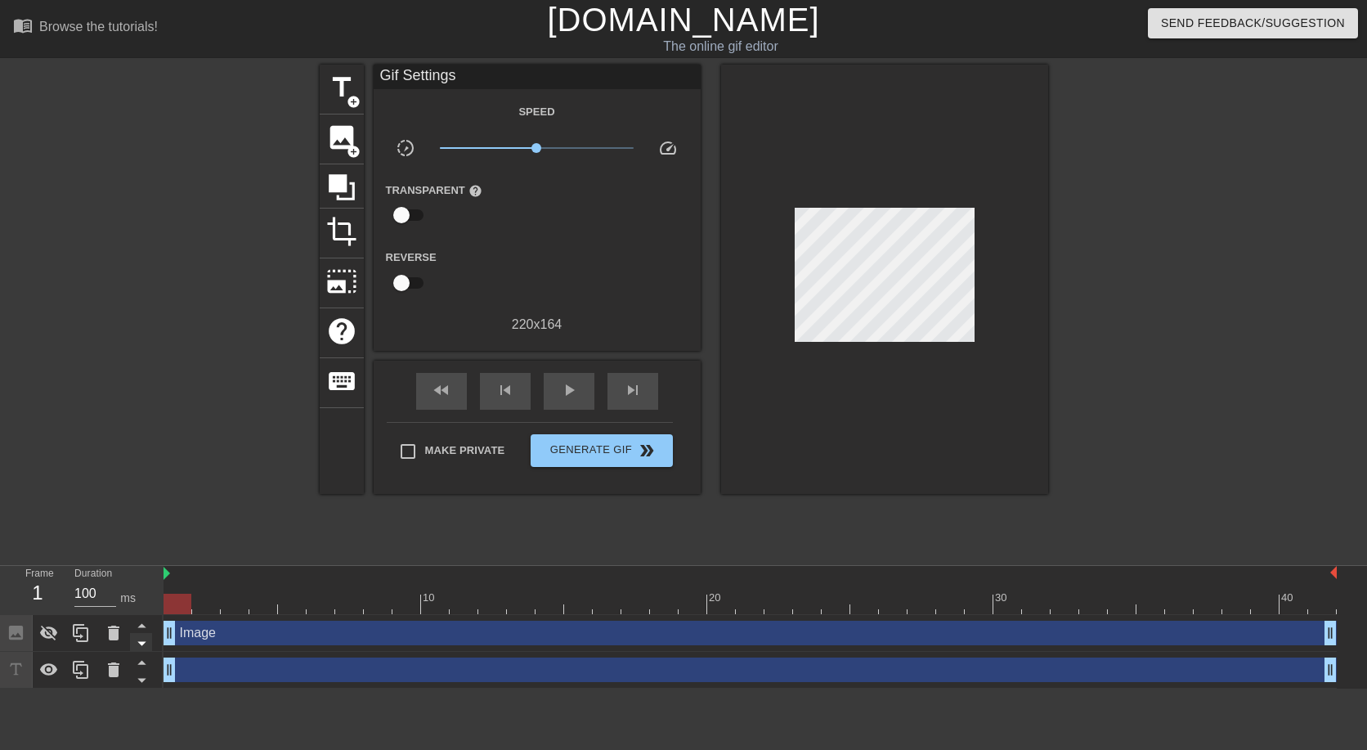
drag, startPoint x: 176, startPoint y: 637, endPoint x: 139, endPoint y: 642, distance: 37.2
click at [140, 642] on div "Frame 1 Duration 100 ms 10 20 30 40 Image drag_handle drag_handle drag_handle d…" at bounding box center [683, 627] width 1367 height 123
click at [45, 630] on icon at bounding box center [49, 633] width 18 height 16
drag, startPoint x: 176, startPoint y: 631, endPoint x: 162, endPoint y: 672, distance: 43.2
click at [162, 672] on div "Frame 1 Duration 100 ms 10 20 30 40 Image drag_handle drag_handle drag_handle d…" at bounding box center [683, 627] width 1367 height 123
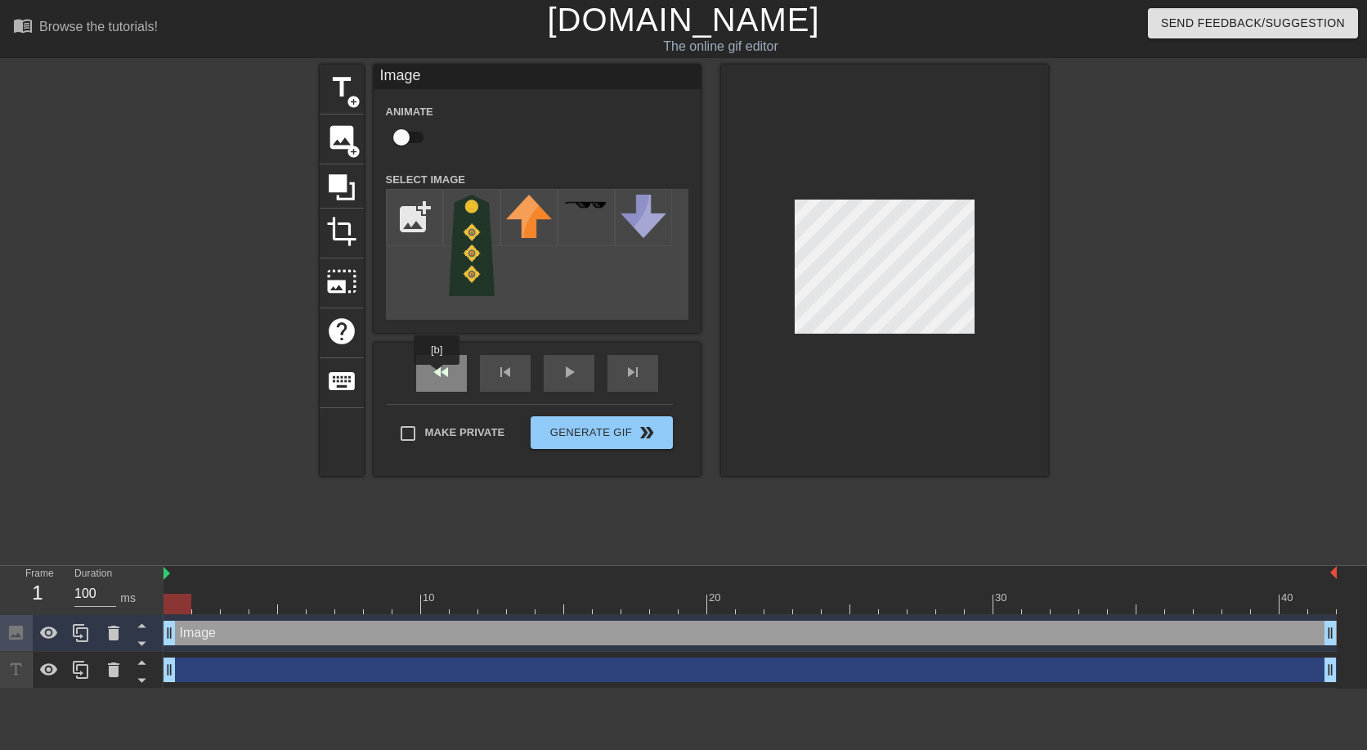
click at [437, 376] on div "fast_rewind" at bounding box center [441, 373] width 51 height 37
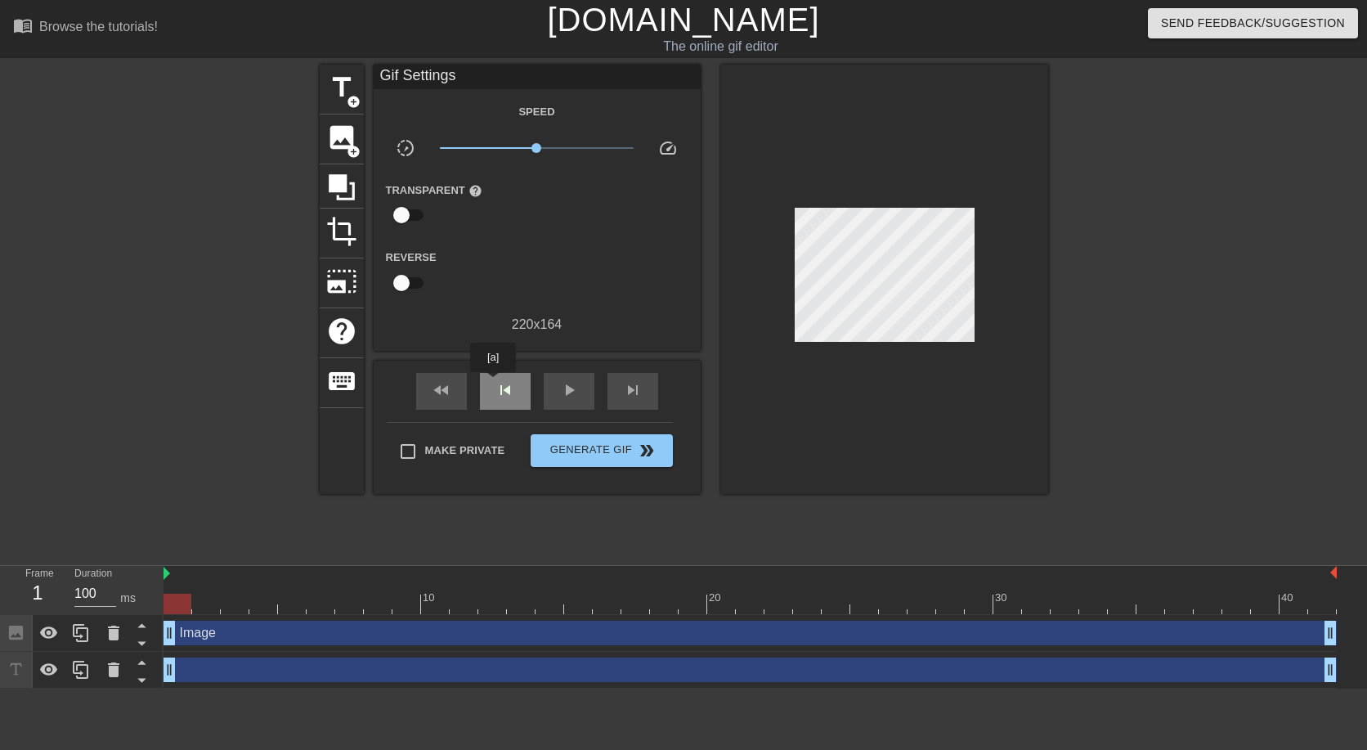
click at [493, 383] on div "skip_previous" at bounding box center [505, 391] width 51 height 37
click at [580, 392] on div "play_arrow" at bounding box center [569, 391] width 51 height 37
click at [613, 392] on div "skip_next" at bounding box center [632, 391] width 51 height 37
click at [640, 392] on span "skip_next" at bounding box center [633, 390] width 20 height 20
click at [456, 387] on div "fast_rewind" at bounding box center [441, 391] width 51 height 37
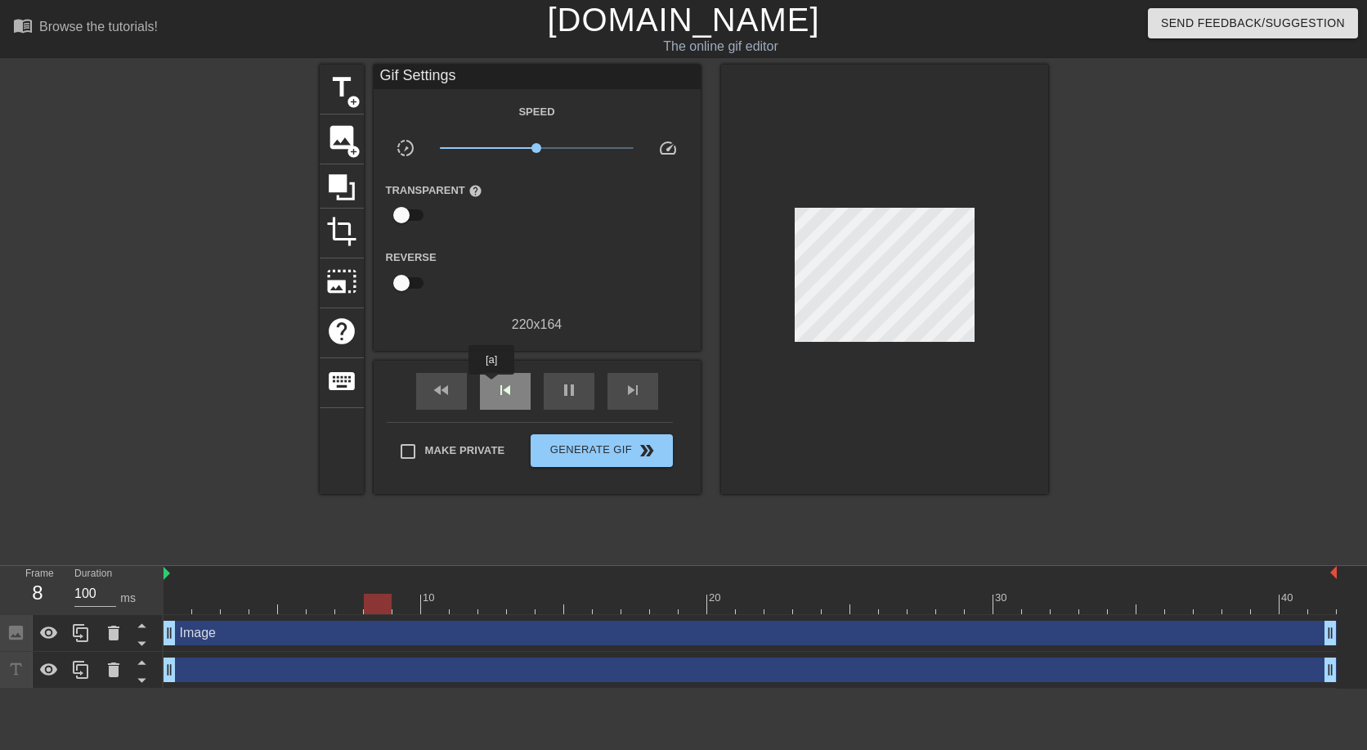
click at [491, 386] on div "skip_previous" at bounding box center [505, 391] width 51 height 37
click at [550, 388] on div "pause" at bounding box center [569, 391] width 51 height 37
drag, startPoint x: 551, startPoint y: 603, endPoint x: 123, endPoint y: 607, distance: 428.3
click at [123, 607] on div "Frame 1 Duration 100 ms 10 20 30 40 Image drag_handle drag_handle drag_handle d…" at bounding box center [683, 627] width 1367 height 123
click at [537, 145] on span "x1.01" at bounding box center [537, 148] width 194 height 20
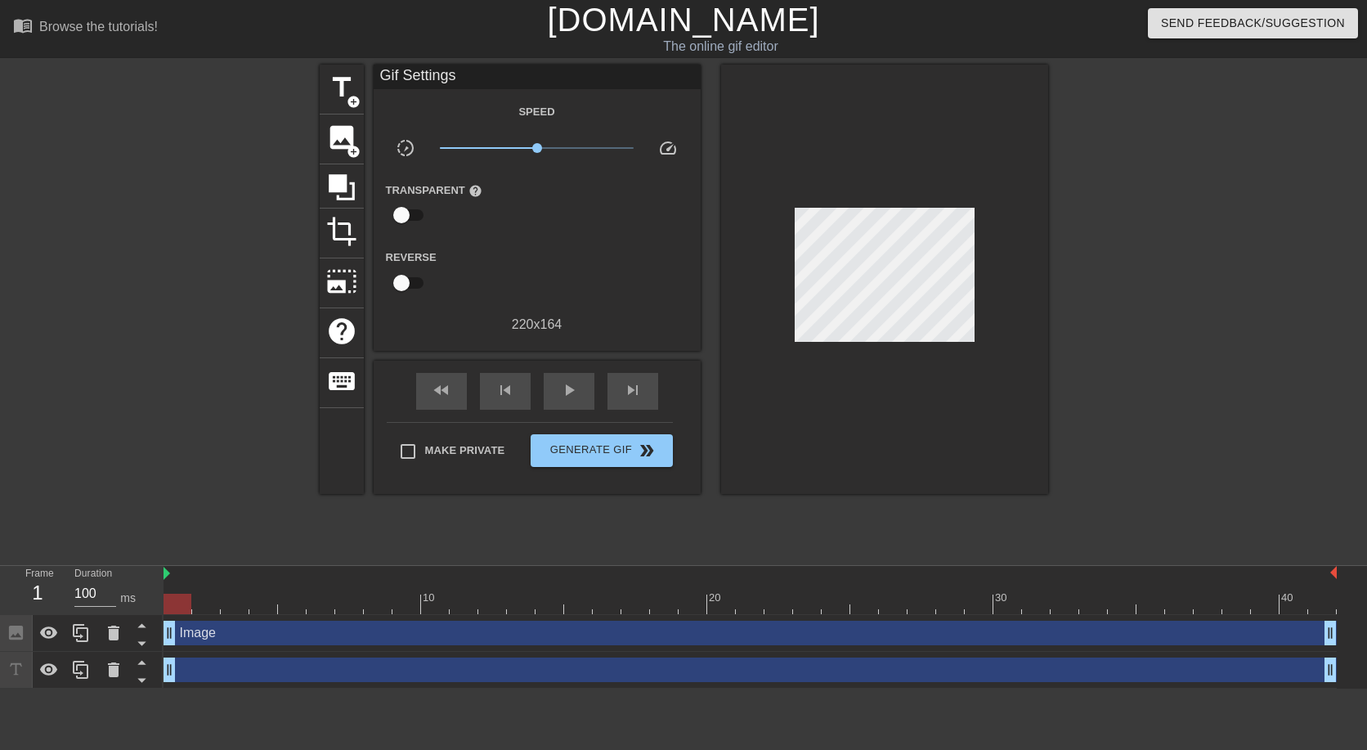
click at [224, 629] on div "Image drag_handle drag_handle" at bounding box center [749, 632] width 1173 height 25
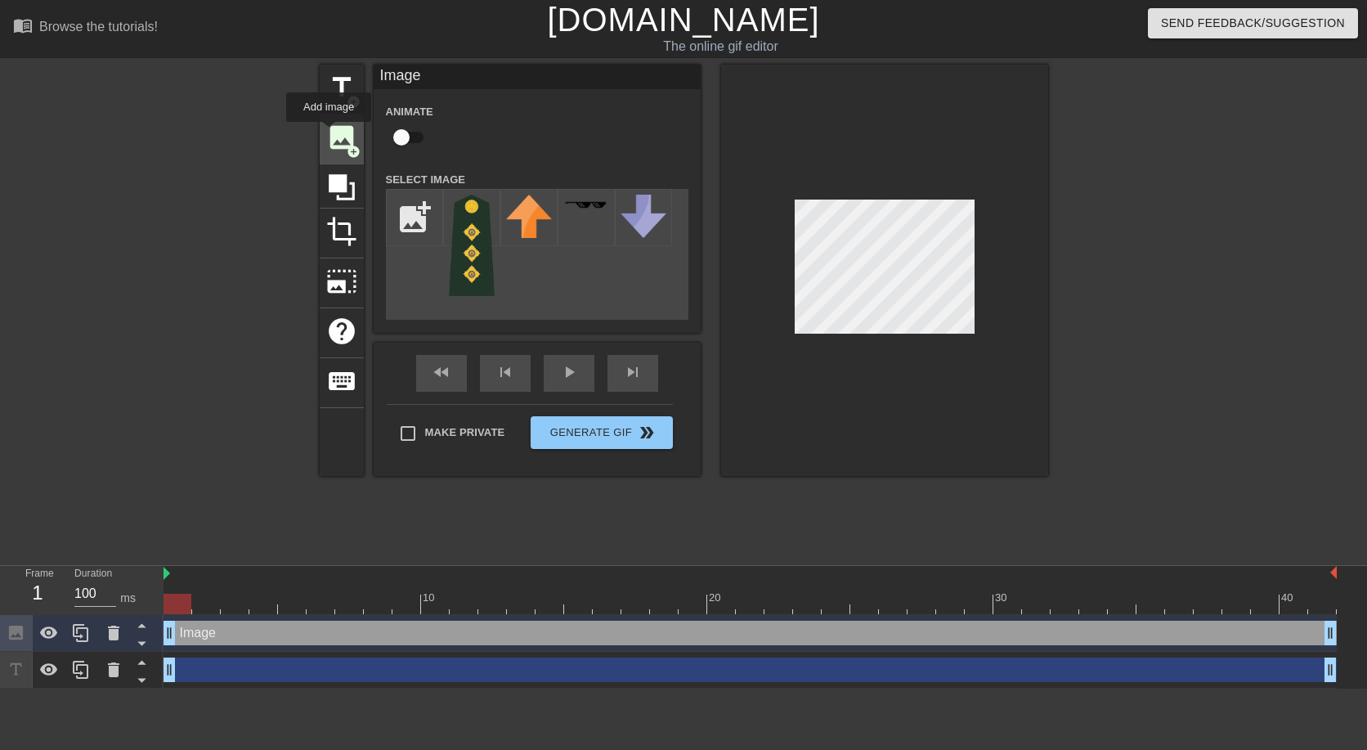
click at [329, 133] on span "image" at bounding box center [341, 137] width 31 height 31
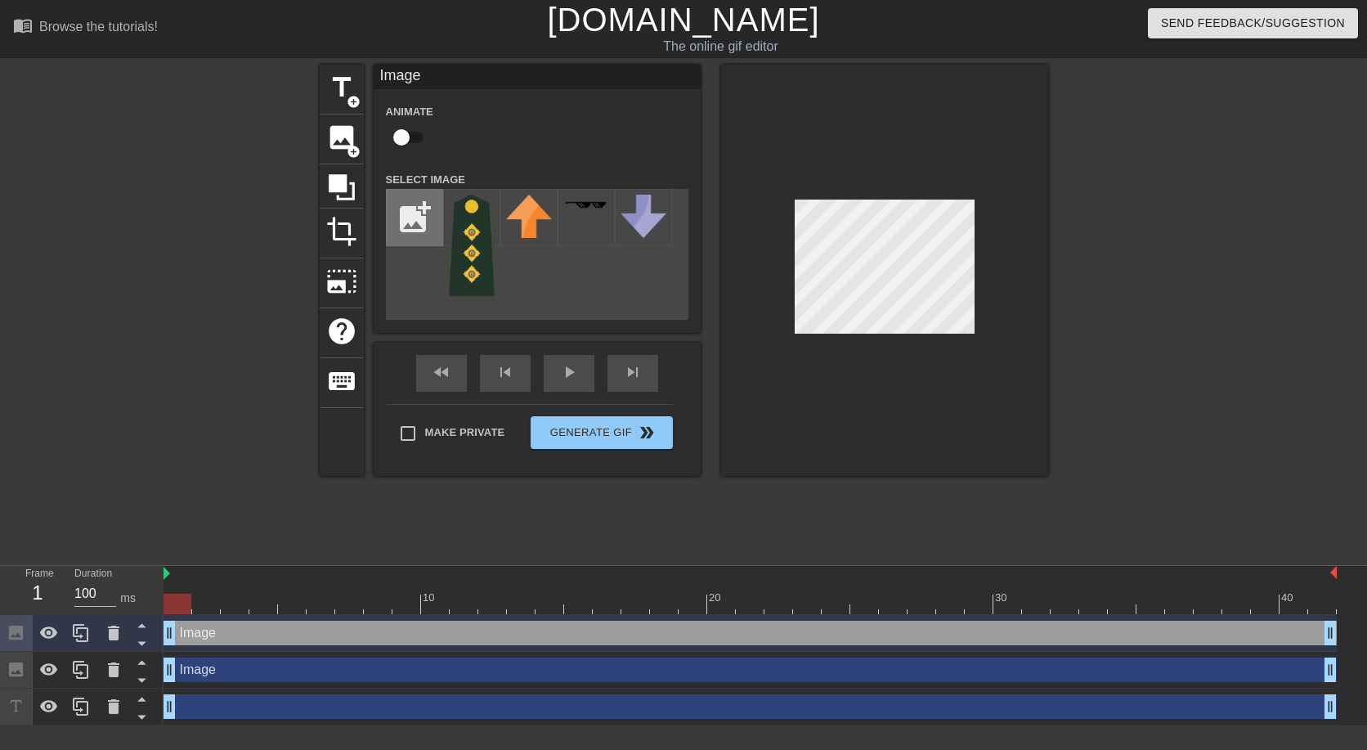
click at [387, 218] on input "file" at bounding box center [415, 218] width 56 height 56
type input "C:\fakepath\army-major.png"
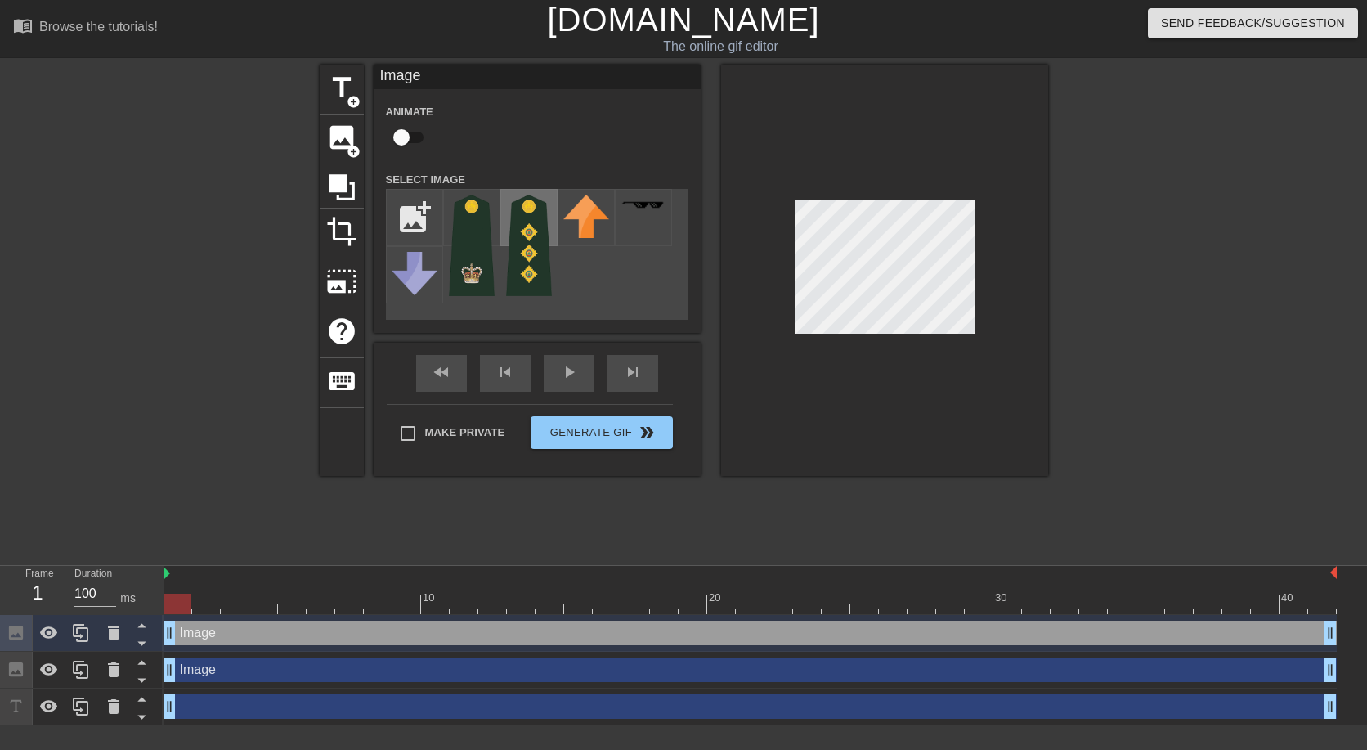
click at [519, 227] on img at bounding box center [529, 245] width 46 height 101
click at [471, 232] on img at bounding box center [472, 245] width 46 height 101
click at [217, 666] on div "Image drag_handle drag_handle" at bounding box center [749, 669] width 1173 height 25
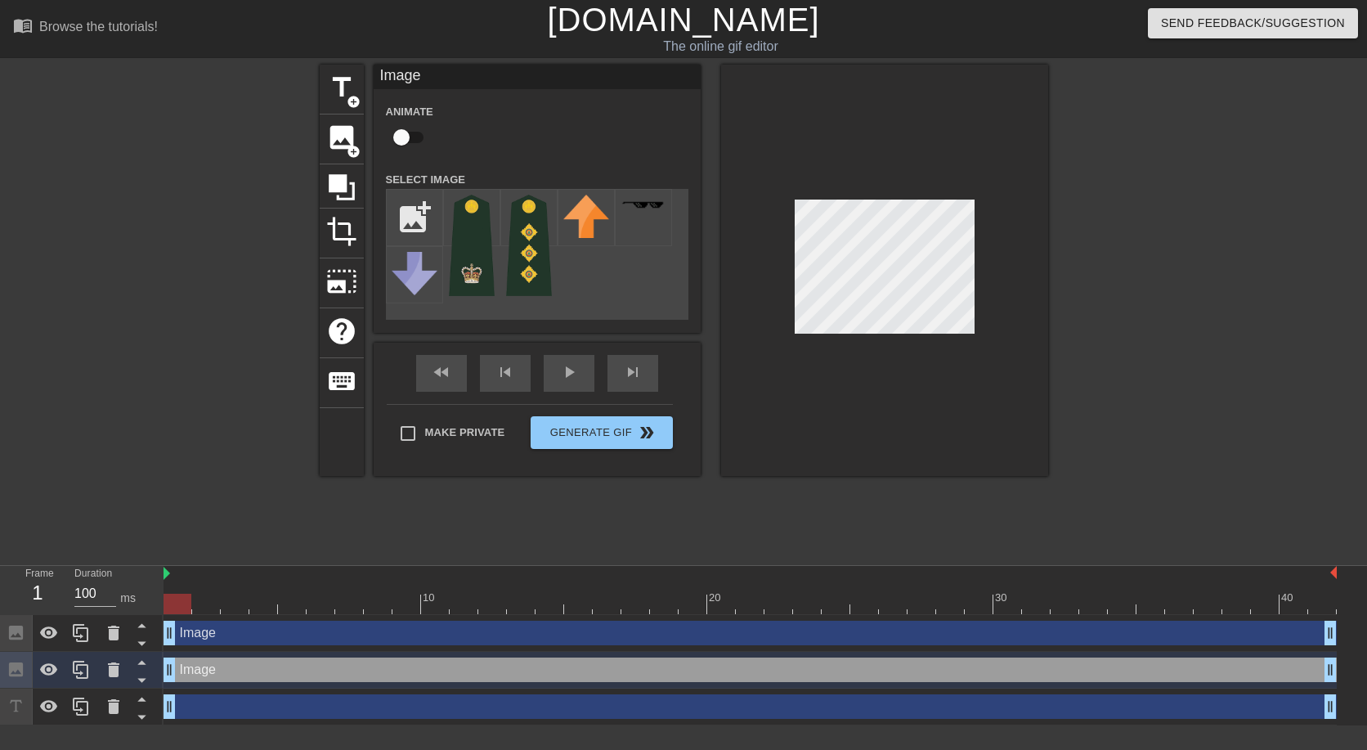
click at [275, 639] on div "Image drag_handle drag_handle" at bounding box center [749, 632] width 1173 height 25
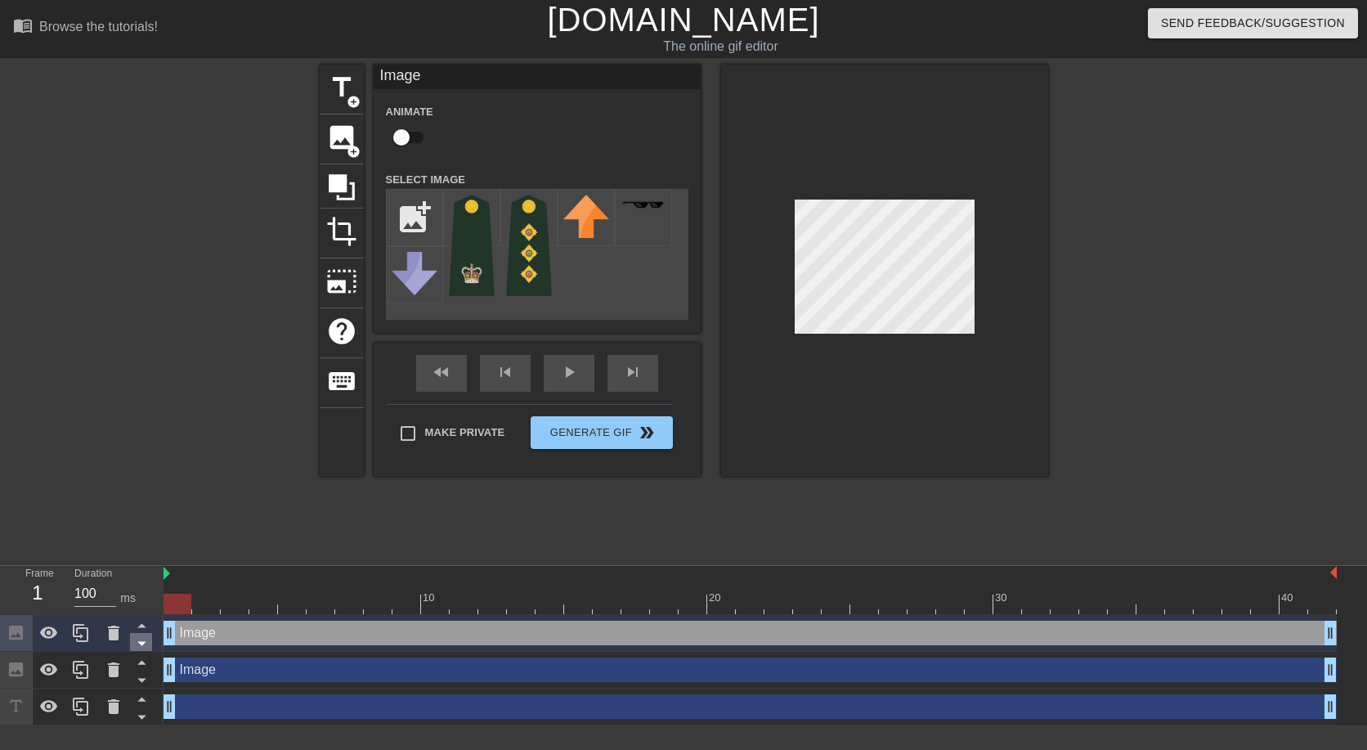
drag, startPoint x: 168, startPoint y: 631, endPoint x: 144, endPoint y: 633, distance: 24.6
click at [144, 633] on div "Frame 1 Duration 100 ms 10 20 30 40 Image drag_handle drag_handle Image drag_ha…" at bounding box center [683, 645] width 1367 height 159
drag, startPoint x: 173, startPoint y: 666, endPoint x: 56, endPoint y: 669, distance: 116.9
click at [56, 669] on div "Frame 1 Duration 100 ms 10 20 30 40 Image drag_handle drag_handle Image drag_ha…" at bounding box center [683, 645] width 1367 height 159
click at [239, 678] on div "Image drag_handle drag_handle" at bounding box center [749, 669] width 1173 height 25
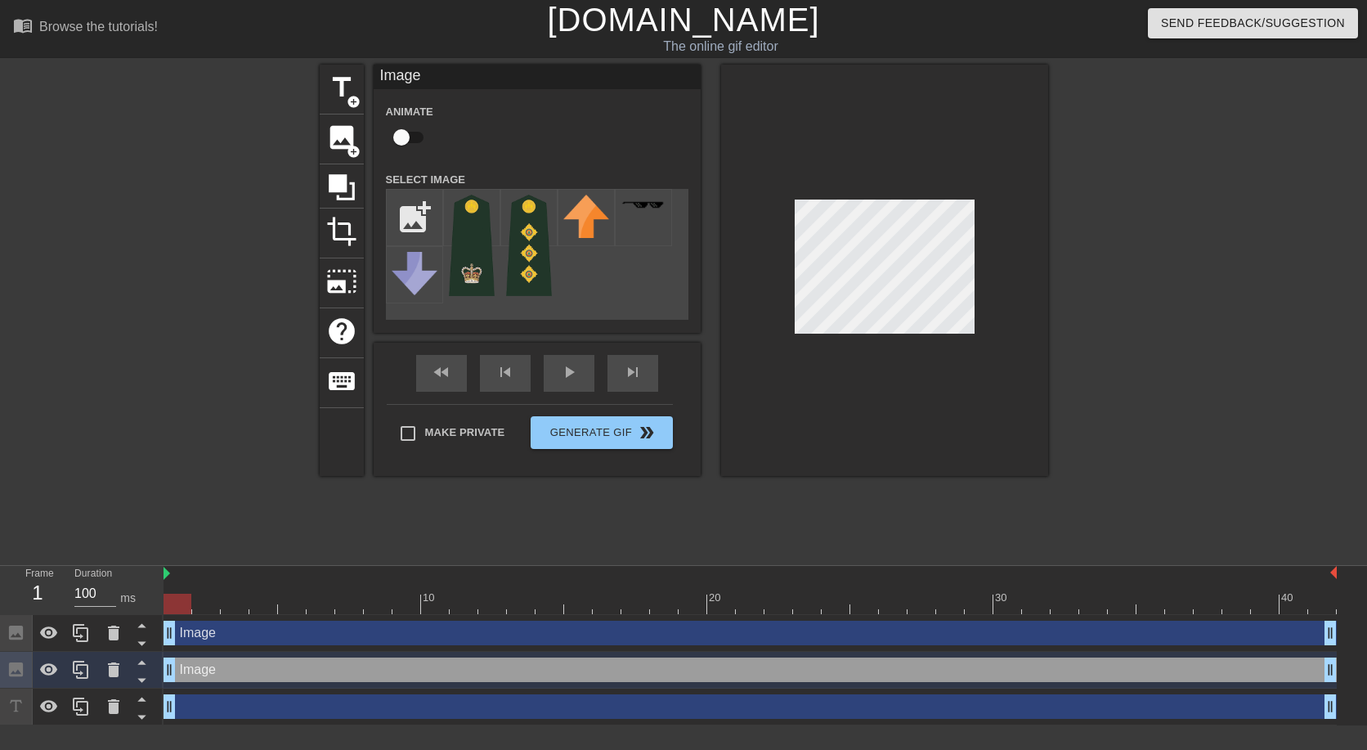
click at [253, 633] on div "Image drag_handle drag_handle" at bounding box center [749, 632] width 1173 height 25
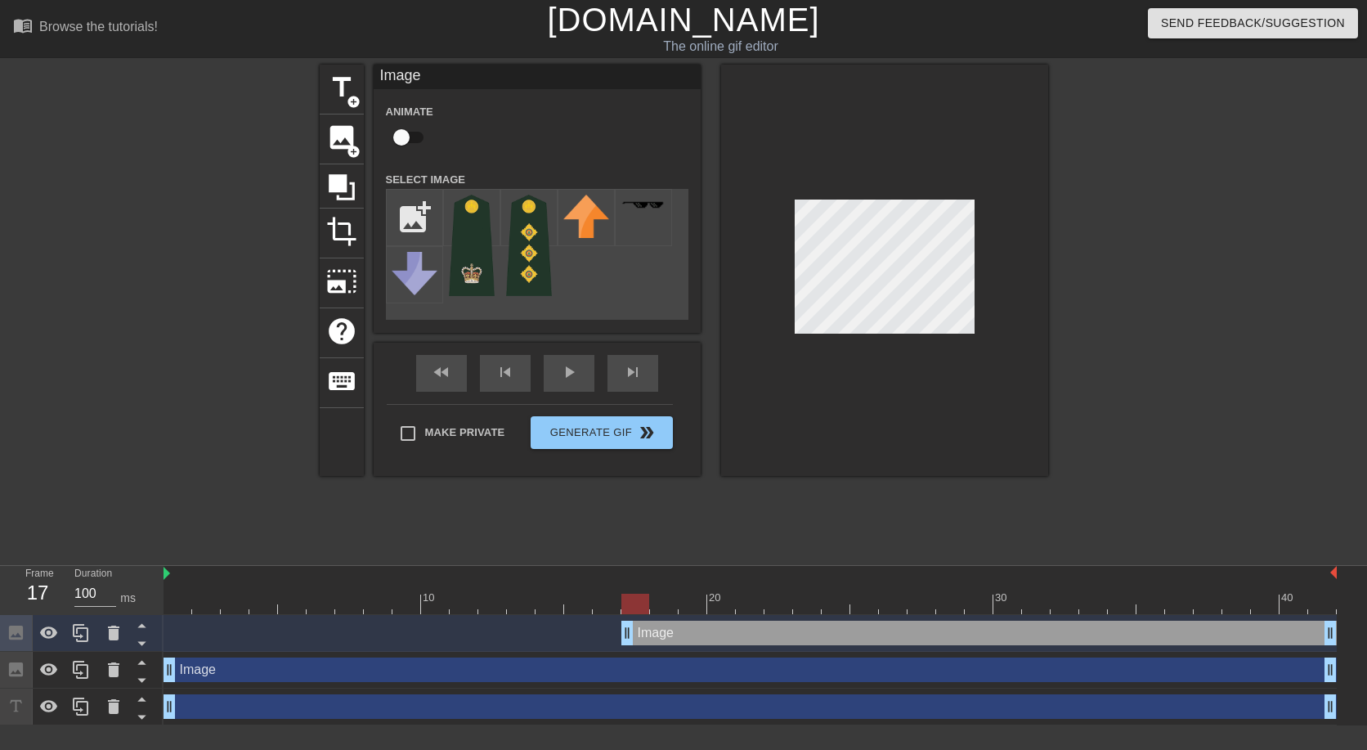
drag, startPoint x: 167, startPoint y: 638, endPoint x: 614, endPoint y: 656, distance: 447.5
click at [614, 656] on div "Image drag_handle drag_handle Image drag_handle drag_handle drag_handle drag_ha…" at bounding box center [764, 670] width 1203 height 110
drag, startPoint x: 633, startPoint y: 602, endPoint x: 133, endPoint y: 624, distance: 500.7
click at [133, 624] on div "Frame 1 Duration 100 ms 10 20 30 40 Image drag_handle drag_handle Image drag_ha…" at bounding box center [683, 645] width 1367 height 159
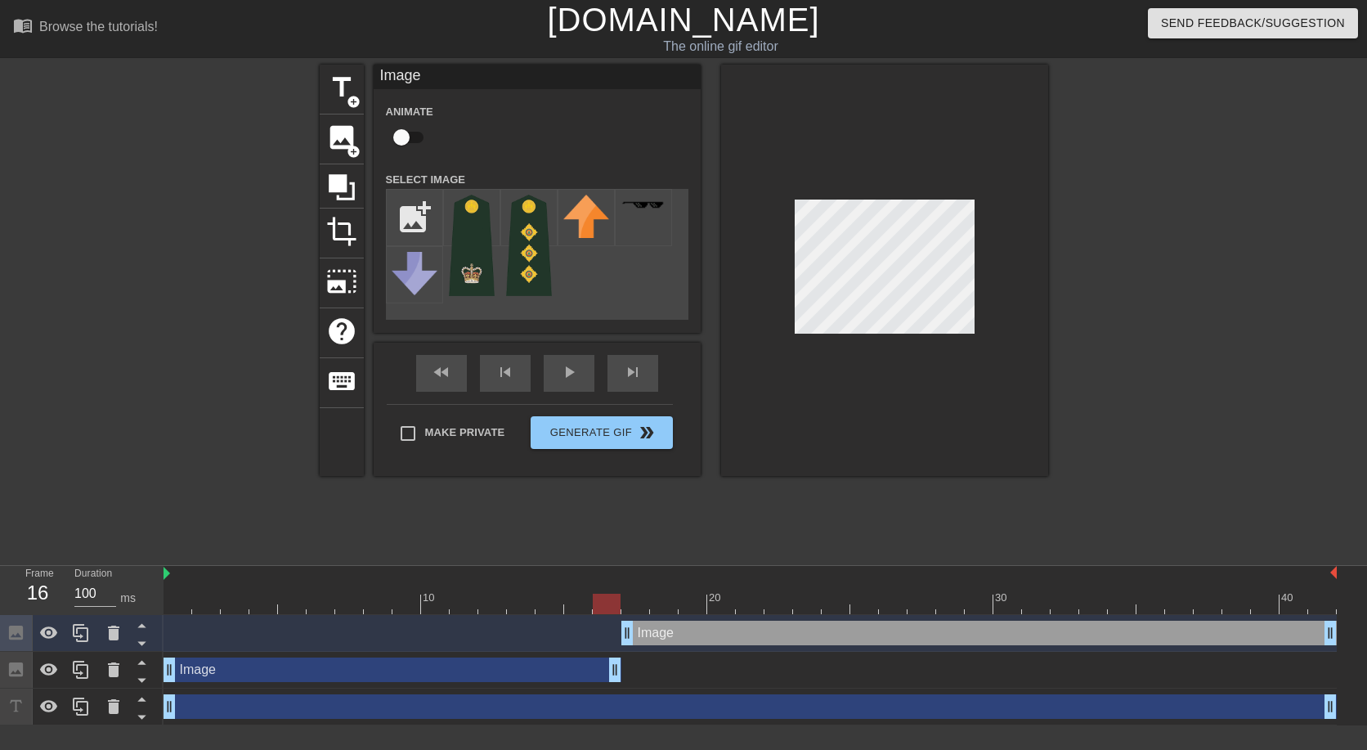
drag, startPoint x: 1332, startPoint y: 671, endPoint x: 621, endPoint y: 653, distance: 710.5
click at [621, 653] on div "Image drag_handle drag_handle" at bounding box center [749, 669] width 1173 height 37
click at [617, 598] on div at bounding box center [607, 603] width 28 height 20
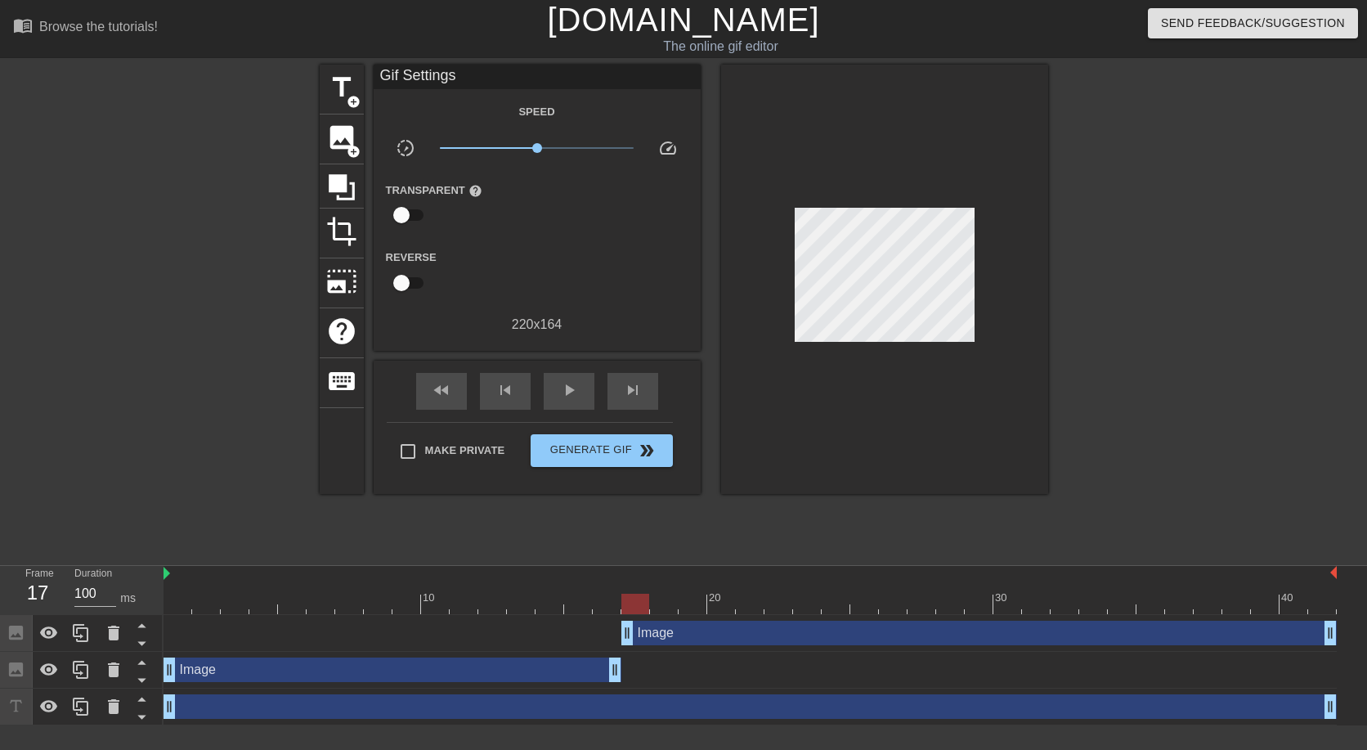
drag, startPoint x: 611, startPoint y: 610, endPoint x: 622, endPoint y: 611, distance: 11.6
click at [622, 611] on div at bounding box center [635, 603] width 28 height 20
click at [268, 712] on div "drag_handle drag_handle" at bounding box center [749, 706] width 1173 height 25
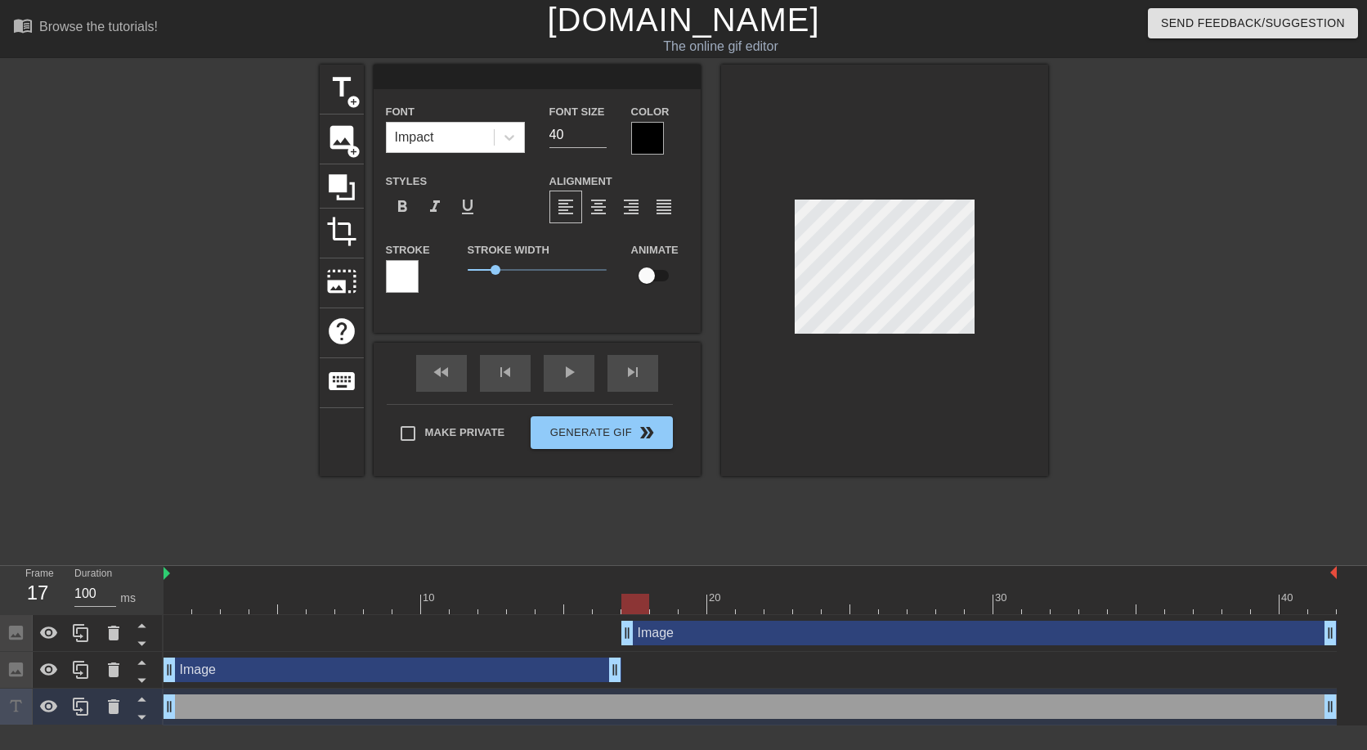
click at [530, 666] on div "Image drag_handle drag_handle" at bounding box center [392, 669] width 458 height 25
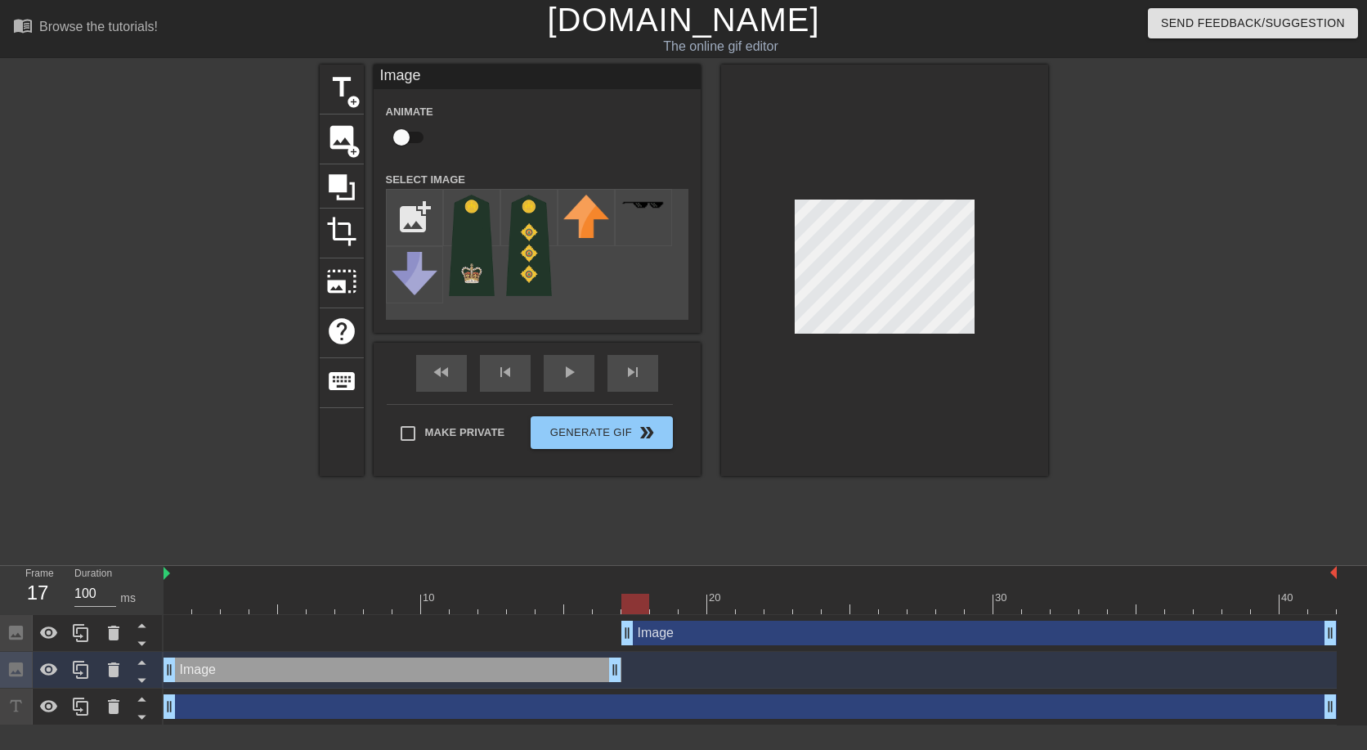
click at [733, 640] on div "Image drag_handle drag_handle" at bounding box center [978, 632] width 715 height 25
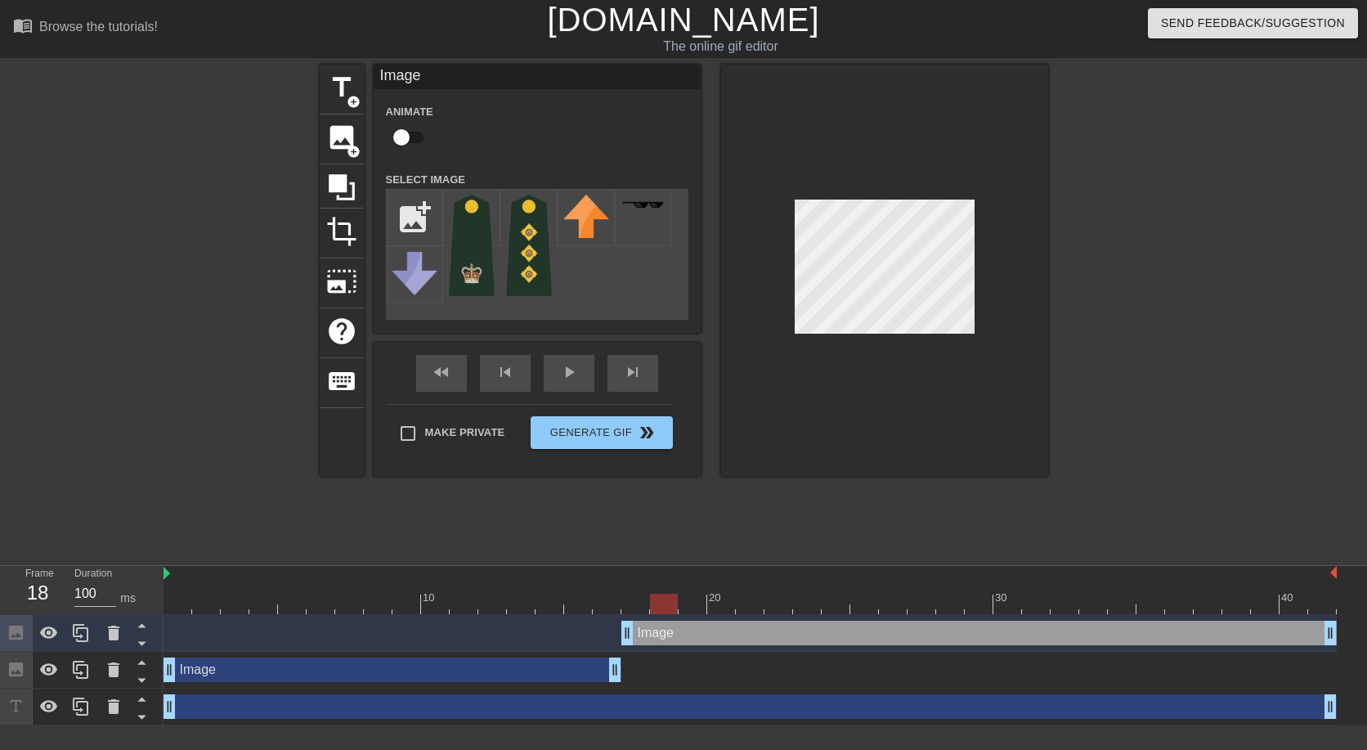
click at [652, 598] on div at bounding box center [664, 603] width 28 height 20
drag, startPoint x: 623, startPoint y: 639, endPoint x: 642, endPoint y: 638, distance: 18.9
click at [642, 638] on div "Image drag_handle drag_handle" at bounding box center [749, 632] width 1173 height 25
drag, startPoint x: 660, startPoint y: 604, endPoint x: 469, endPoint y: 600, distance: 190.5
click at [469, 600] on div at bounding box center [464, 603] width 28 height 20
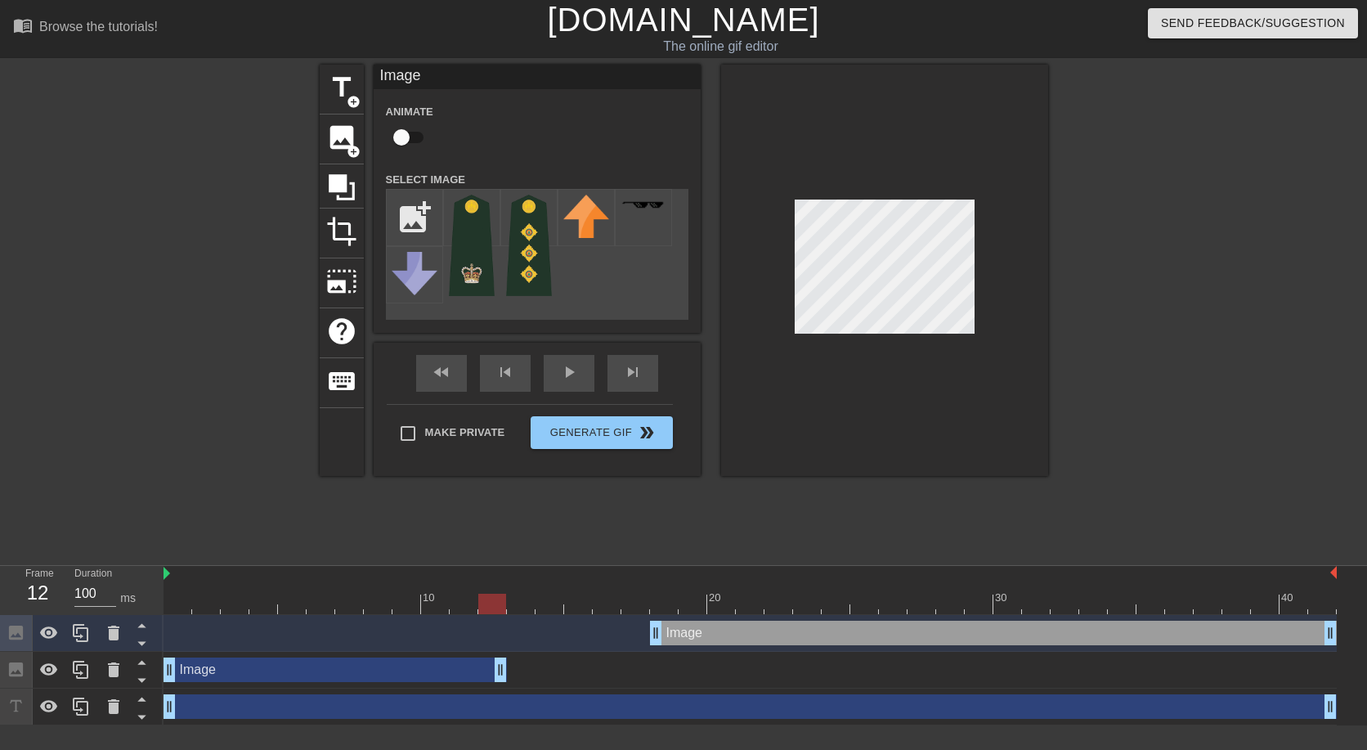
drag, startPoint x: 614, startPoint y: 678, endPoint x: 496, endPoint y: 681, distance: 117.7
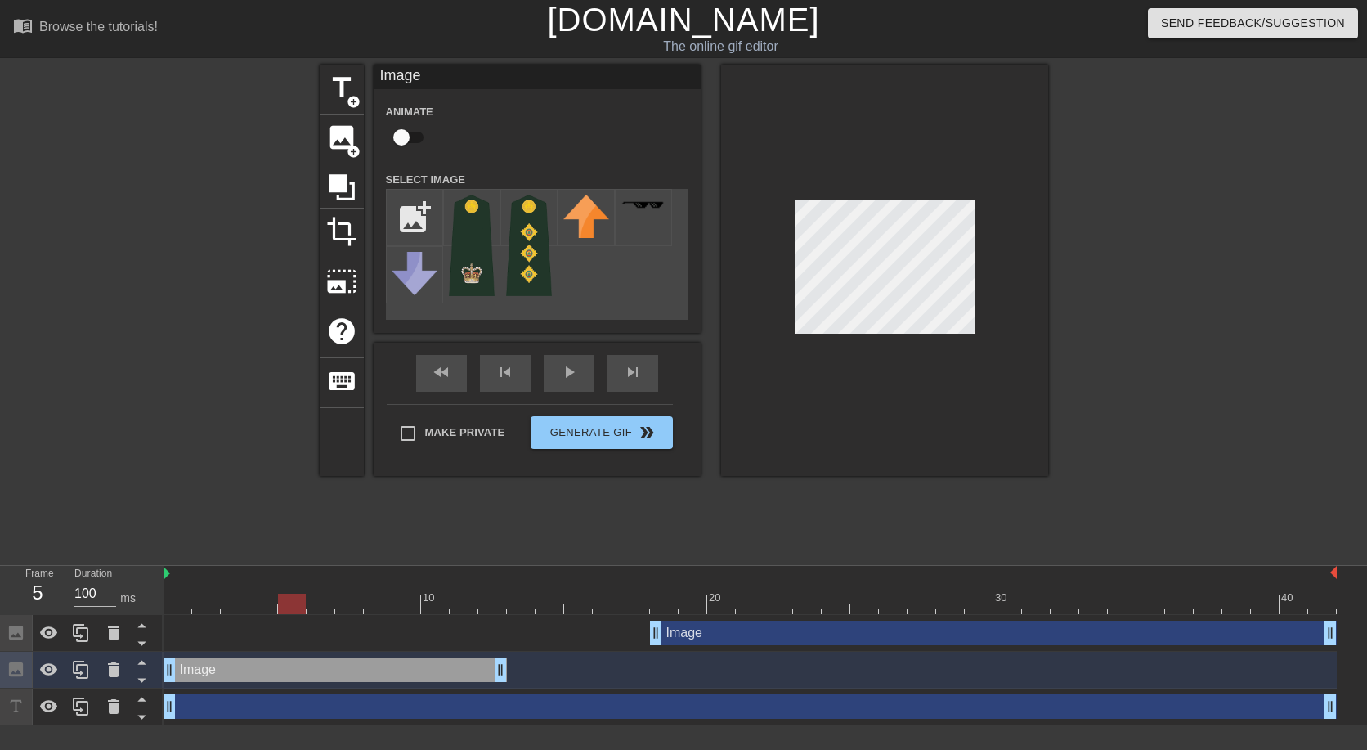
drag, startPoint x: 492, startPoint y: 608, endPoint x: 298, endPoint y: 589, distance: 194.6
click at [298, 589] on div "10 20 30 40" at bounding box center [749, 590] width 1173 height 48
click at [402, 137] on input "checkbox" at bounding box center [401, 137] width 93 height 31
drag, startPoint x: 295, startPoint y: 597, endPoint x: 154, endPoint y: 608, distance: 141.9
click at [154, 608] on div "Frame 1 Duration 100 ms 10 20 30 40 Image drag_handle drag_handle Image drag_ha…" at bounding box center [683, 645] width 1367 height 159
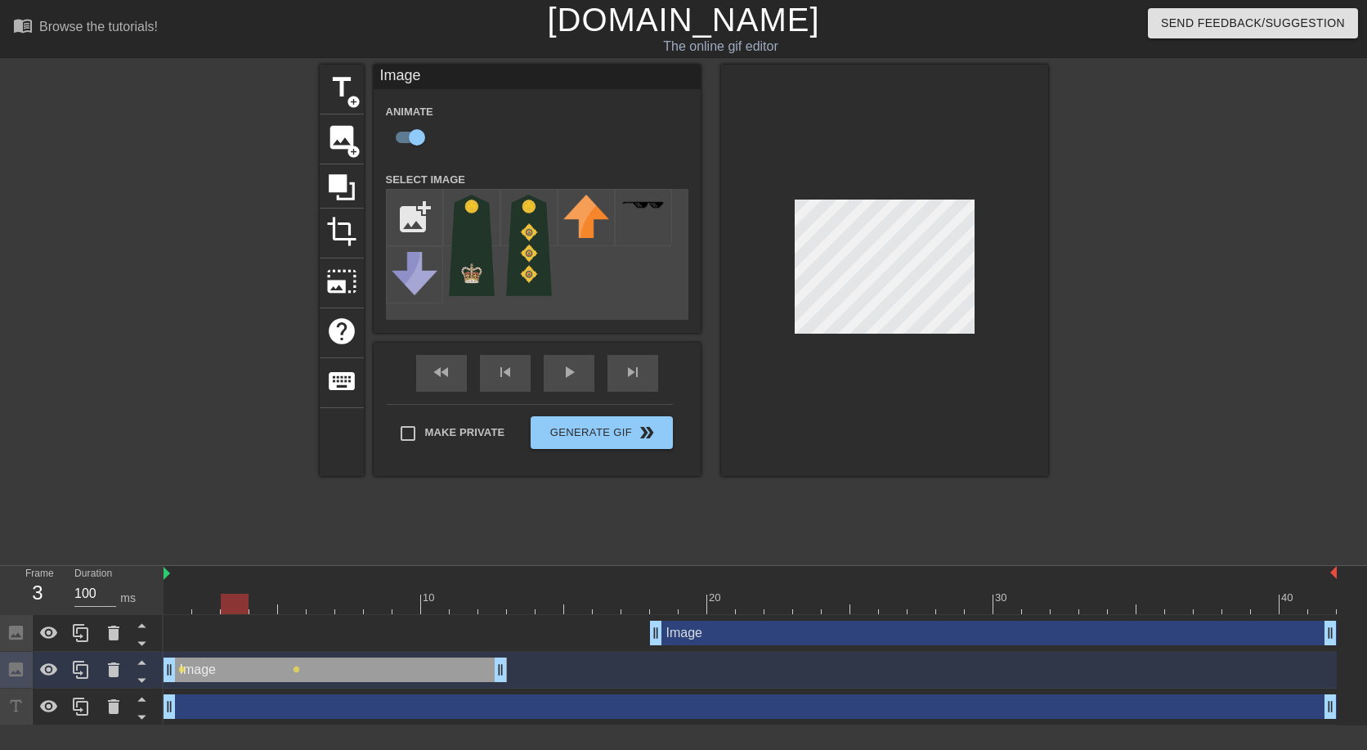
drag, startPoint x: 174, startPoint y: 605, endPoint x: 231, endPoint y: 605, distance: 56.4
click at [231, 605] on div at bounding box center [235, 603] width 28 height 20
drag, startPoint x: 233, startPoint y: 604, endPoint x: 362, endPoint y: 624, distance: 130.6
click at [362, 624] on div "10 20 30 40 Image drag_handle drag_handle Image drag_handle drag_handle lens le…" at bounding box center [764, 645] width 1203 height 159
drag, startPoint x: 352, startPoint y: 599, endPoint x: 642, endPoint y: 627, distance: 290.7
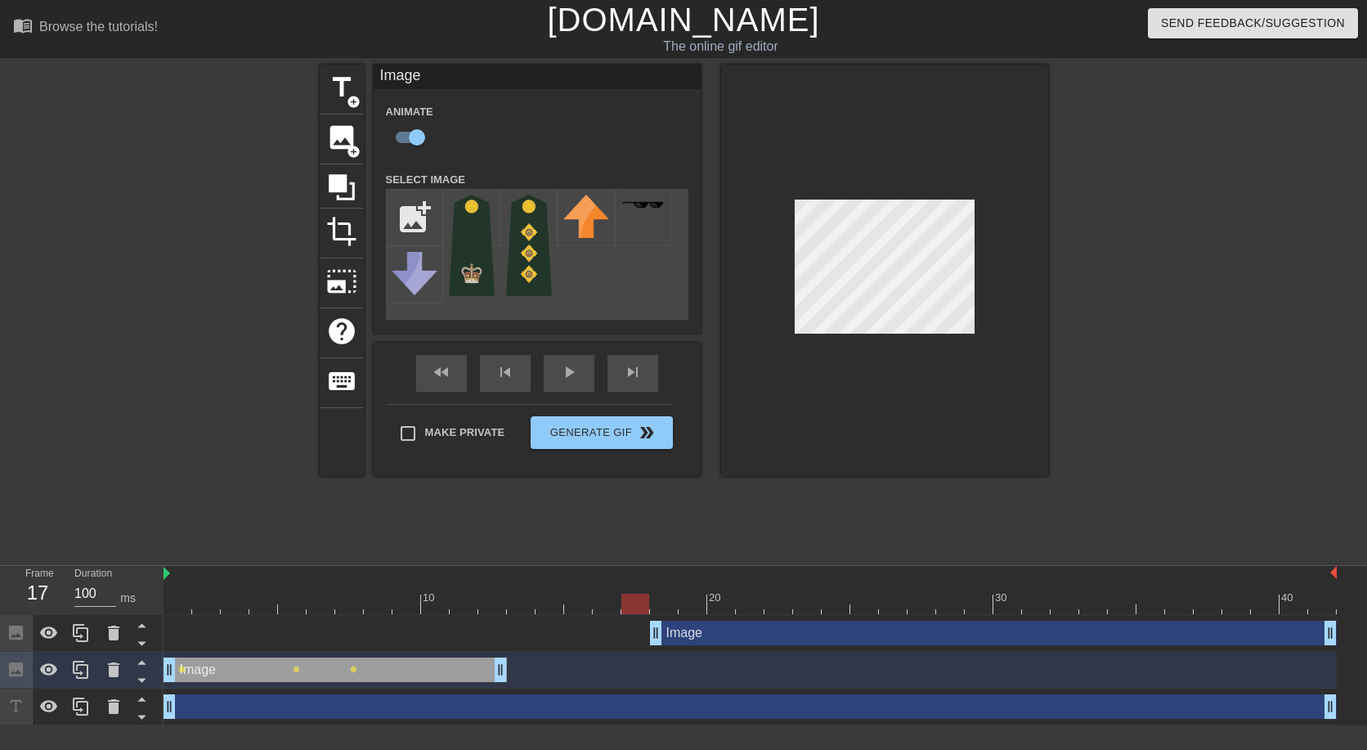
click at [642, 627] on div "10 20 30 40 Image drag_handle drag_handle Image drag_handle drag_handle lens le…" at bounding box center [764, 645] width 1203 height 159
drag, startPoint x: 656, startPoint y: 633, endPoint x: 711, endPoint y: 642, distance: 55.5
drag, startPoint x: 711, startPoint y: 642, endPoint x: 845, endPoint y: 651, distance: 134.4
click at [845, 651] on div "Image drag_handle drag_handle Image drag_handle drag_handle lens lens lens drag…" at bounding box center [764, 670] width 1203 height 110
checkbox input "false"
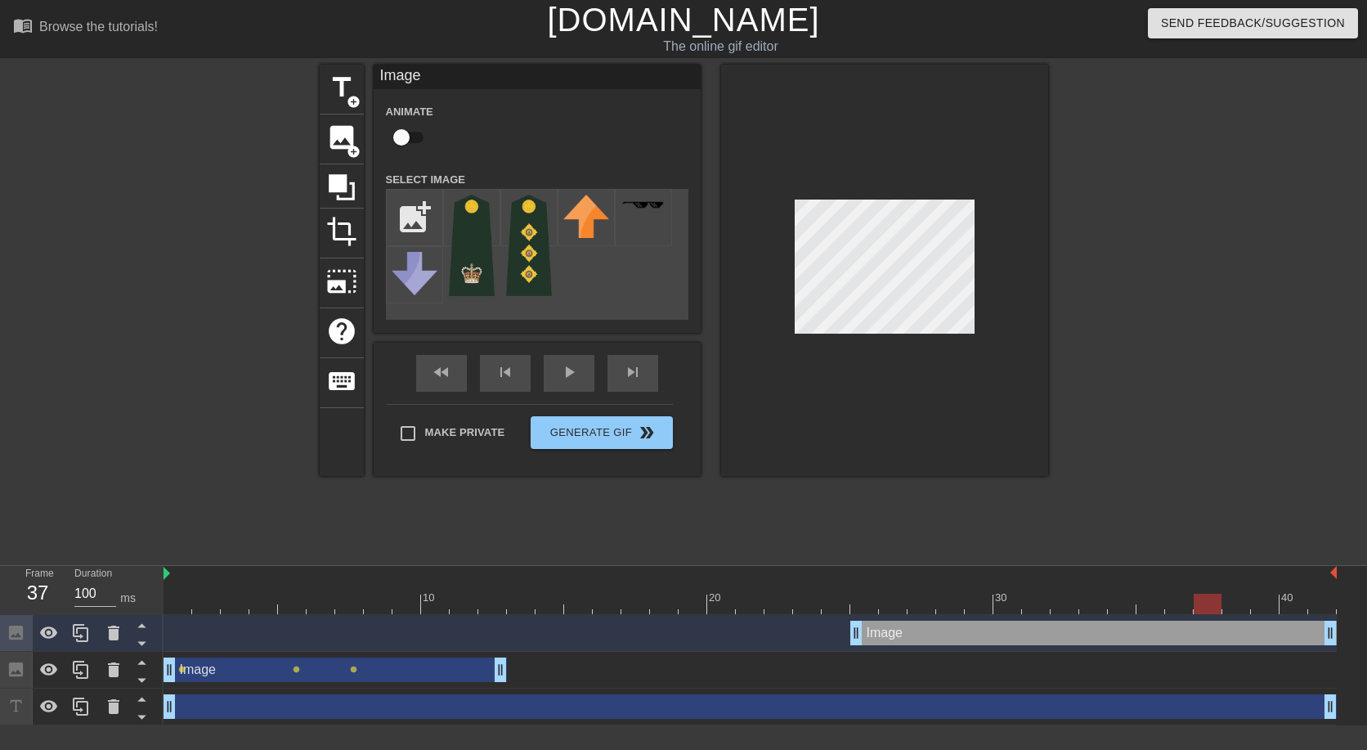
drag, startPoint x: 870, startPoint y: 607, endPoint x: 1217, endPoint y: 617, distance: 347.5
click at [1217, 617] on div "10 20 30 40 Image drag_handle drag_handle Image drag_handle drag_handle lens le…" at bounding box center [764, 645] width 1203 height 159
drag, startPoint x: 1213, startPoint y: 602, endPoint x: 1224, endPoint y: 600, distance: 10.8
click at [1224, 600] on div at bounding box center [1236, 603] width 28 height 20
drag, startPoint x: 1327, startPoint y: 638, endPoint x: 1247, endPoint y: 637, distance: 80.1
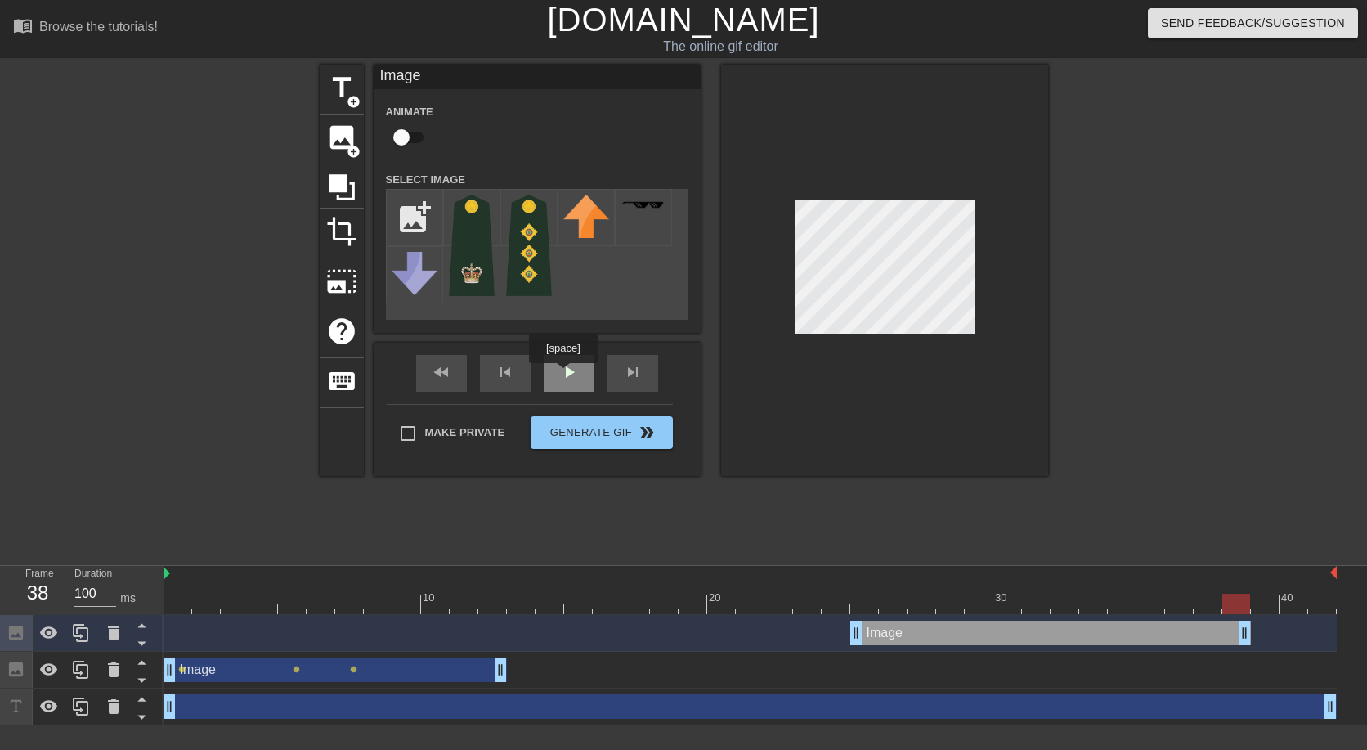
click at [563, 374] on div "play_arrow" at bounding box center [569, 373] width 51 height 37
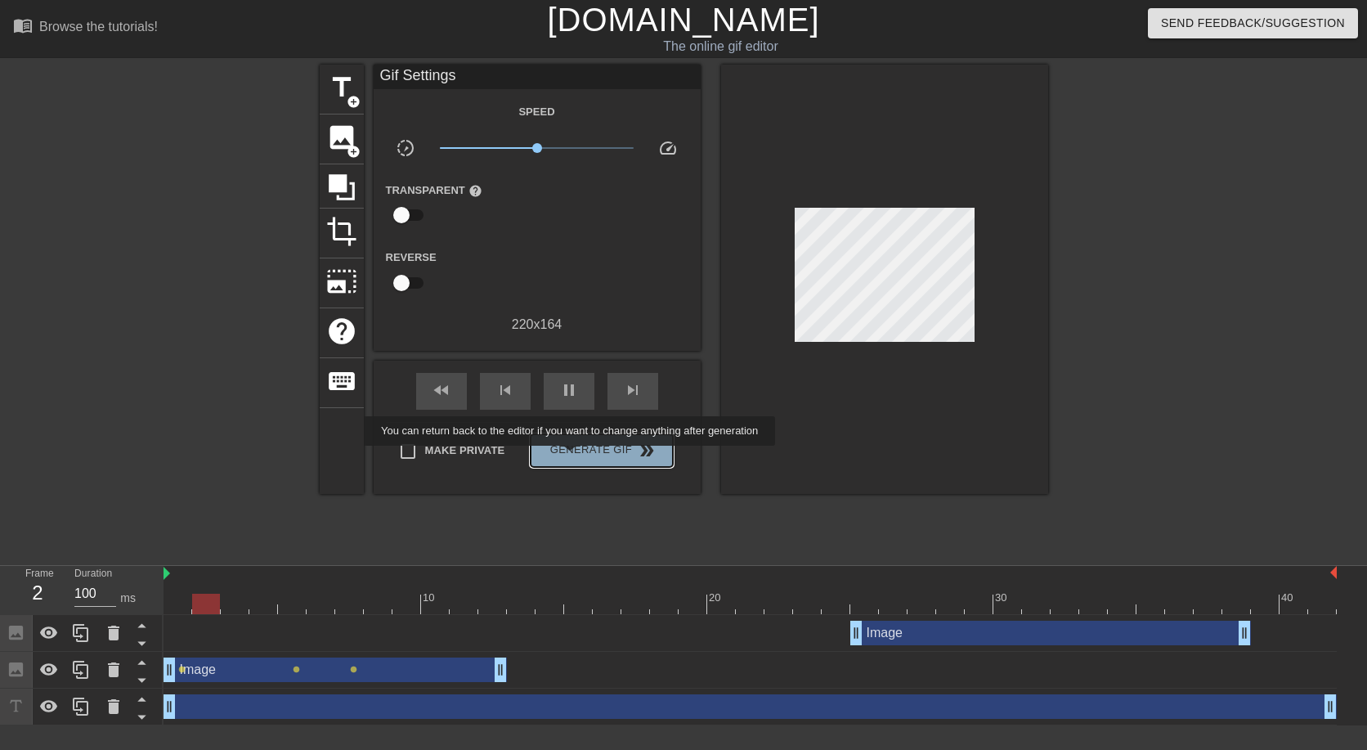
click at [571, 457] on span "Generate Gif double_arrow" at bounding box center [601, 451] width 128 height 20
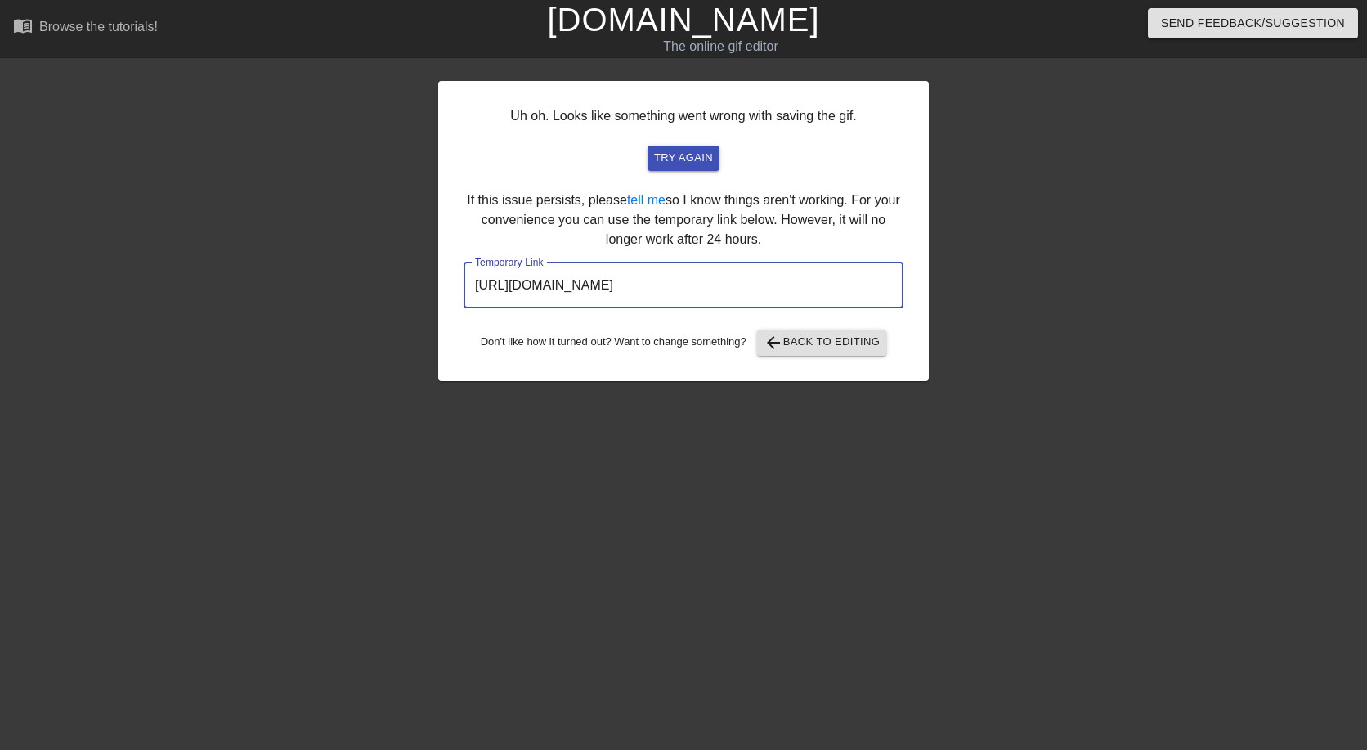
click at [673, 279] on input "[URL][DOMAIN_NAME]" at bounding box center [683, 285] width 440 height 46
click at [679, 154] on span "try again" at bounding box center [683, 158] width 59 height 19
